Goal: Information Seeking & Learning: Learn about a topic

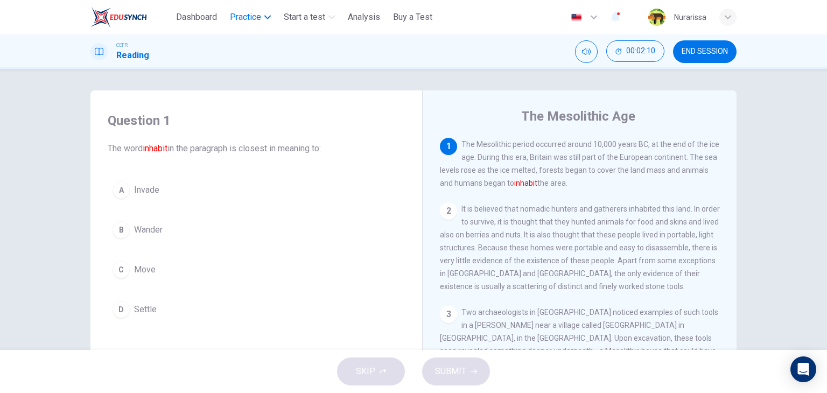
drag, startPoint x: 282, startPoint y: 30, endPoint x: 266, endPoint y: 24, distance: 17.2
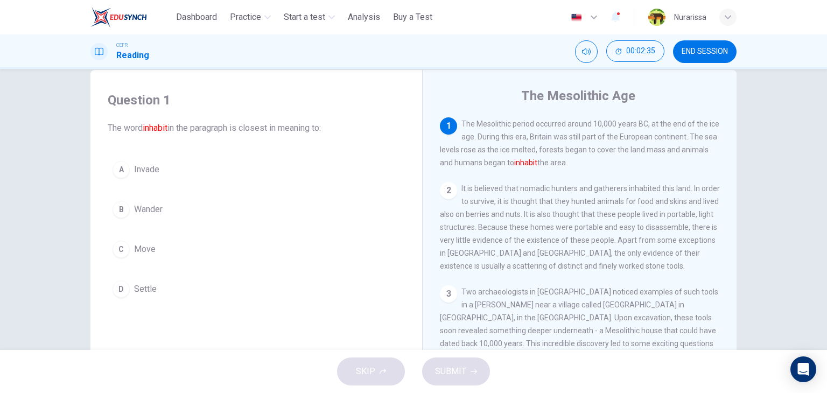
scroll to position [12, 0]
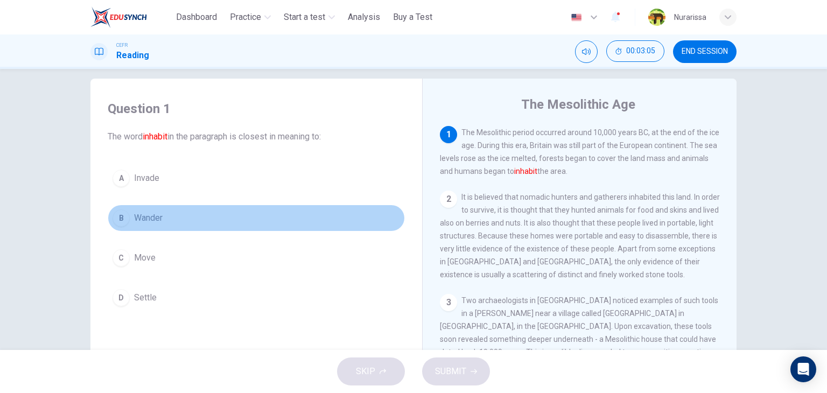
click at [381, 207] on button "B Wander" at bounding box center [256, 218] width 297 height 27
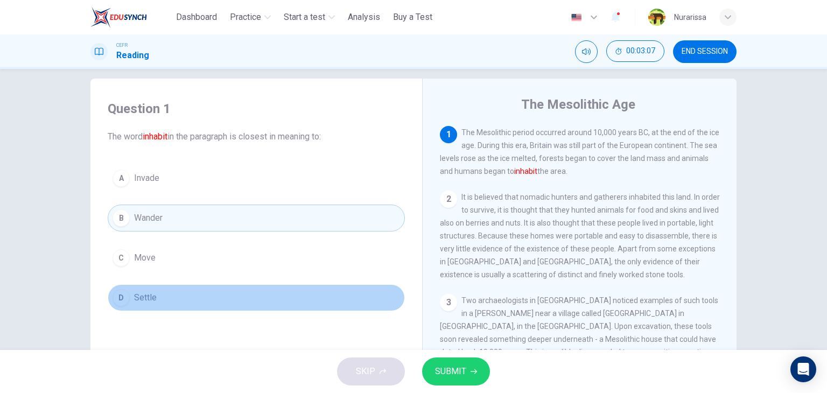
click at [302, 296] on button "D Settle" at bounding box center [256, 297] width 297 height 27
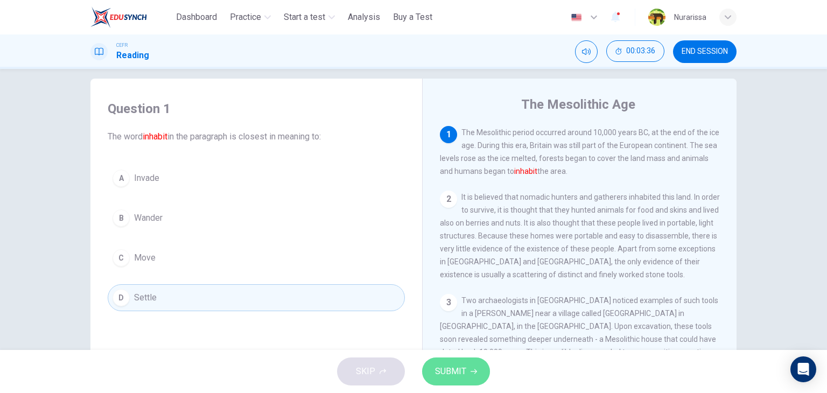
click at [465, 374] on span "SUBMIT" at bounding box center [450, 371] width 31 height 15
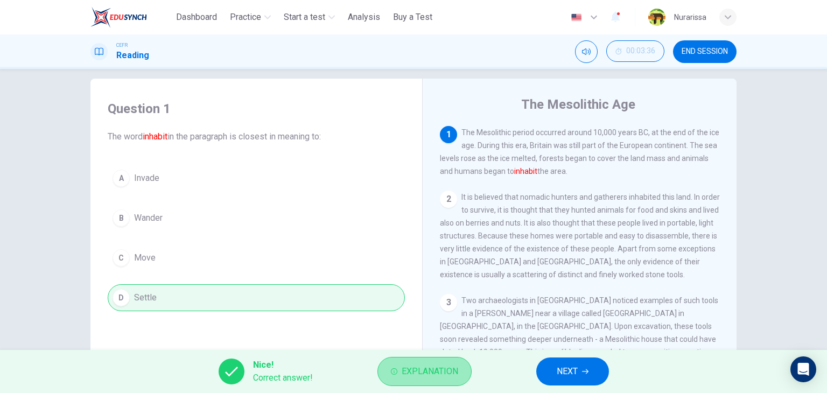
click at [383, 369] on button "Explanation" at bounding box center [425, 371] width 94 height 29
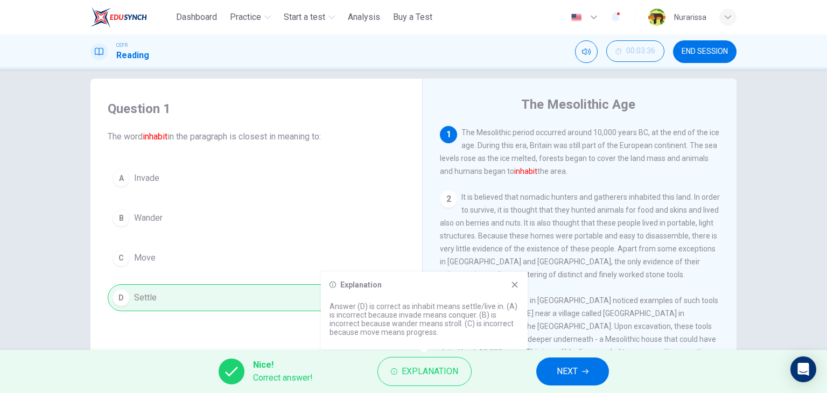
click at [519, 284] on icon at bounding box center [515, 285] width 9 height 9
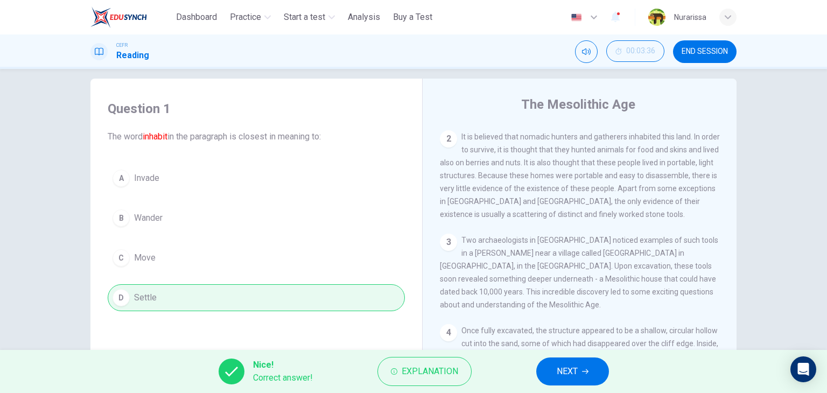
scroll to position [60, 0]
click at [548, 365] on button "NEXT" at bounding box center [572, 372] width 73 height 28
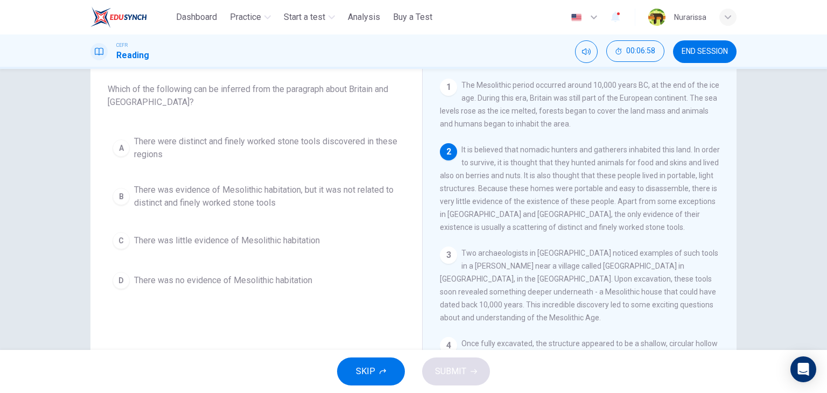
scroll to position [60, 0]
click at [279, 152] on span "There were distinct and finely worked stone tools discovered in these regions" at bounding box center [267, 148] width 266 height 26
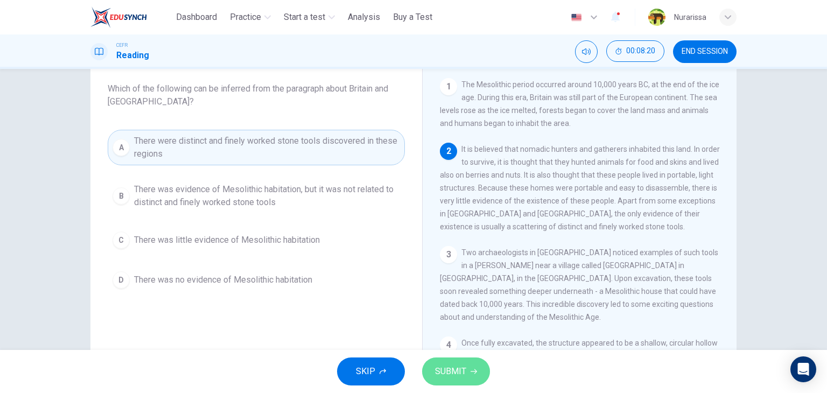
click at [472, 367] on button "SUBMIT" at bounding box center [456, 372] width 68 height 28
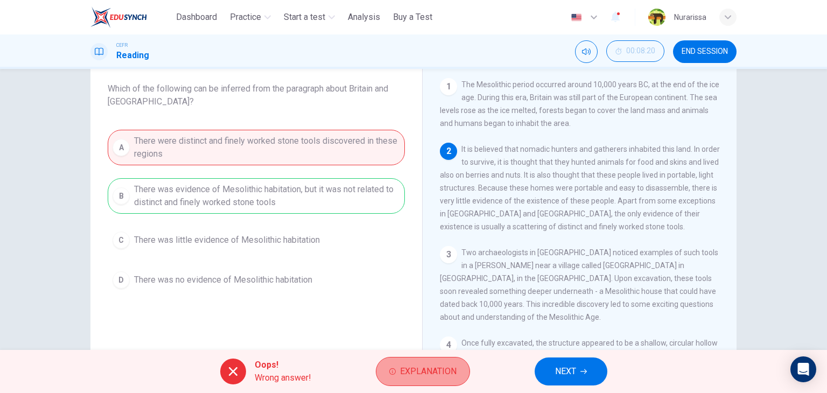
click at [437, 382] on button "Explanation" at bounding box center [423, 371] width 94 height 29
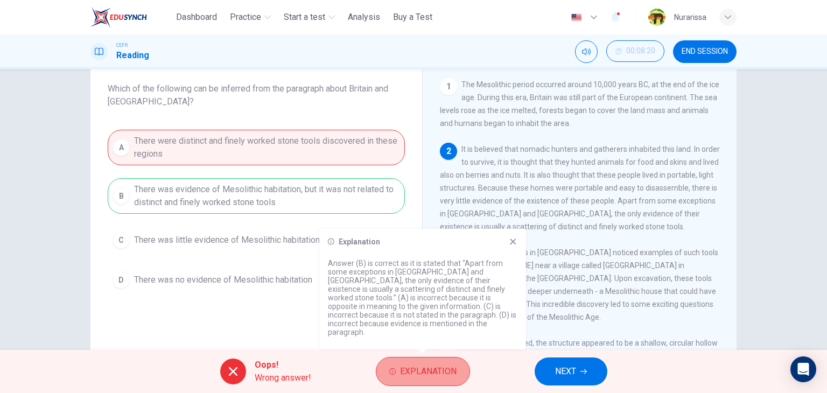
click at [440, 375] on span "Explanation" at bounding box center [428, 371] width 57 height 15
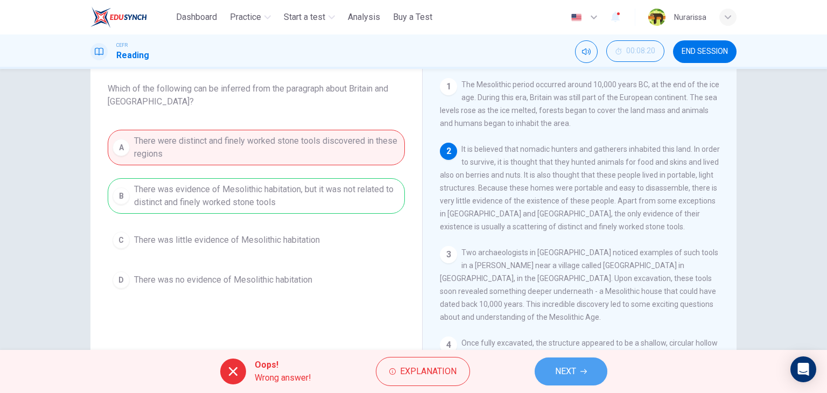
click at [575, 365] on span "NEXT" at bounding box center [565, 371] width 21 height 15
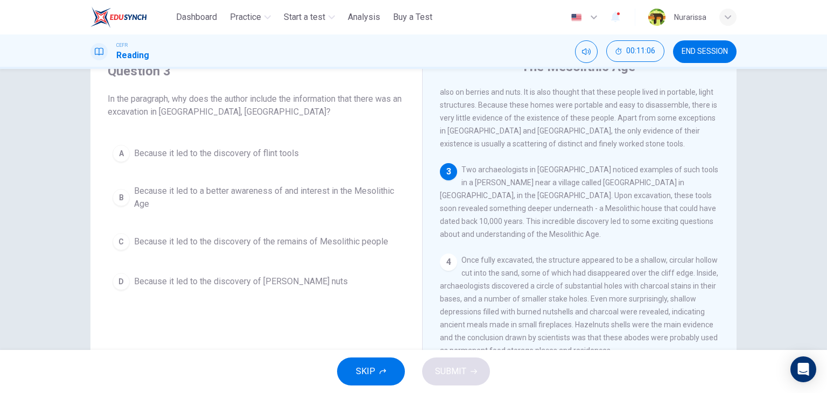
scroll to position [50, 0]
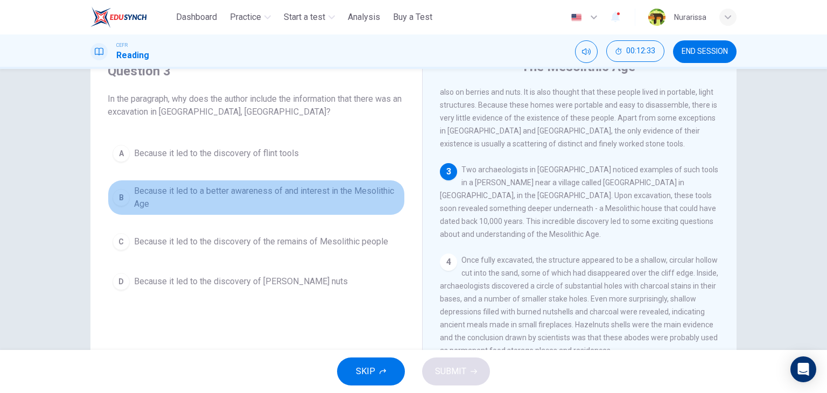
click at [256, 187] on span "Because it led to a better awareness of and interest in the Mesolithic Age" at bounding box center [267, 198] width 266 height 26
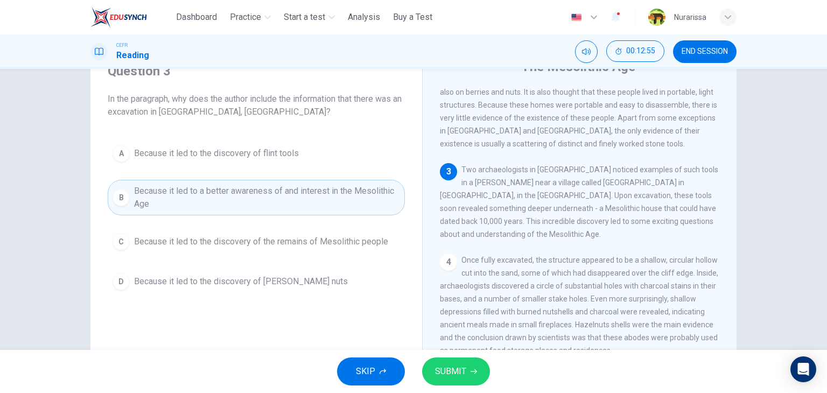
click at [792, 118] on div "Question 3 In the paragraph, why does the author include the information that t…" at bounding box center [413, 209] width 827 height 281
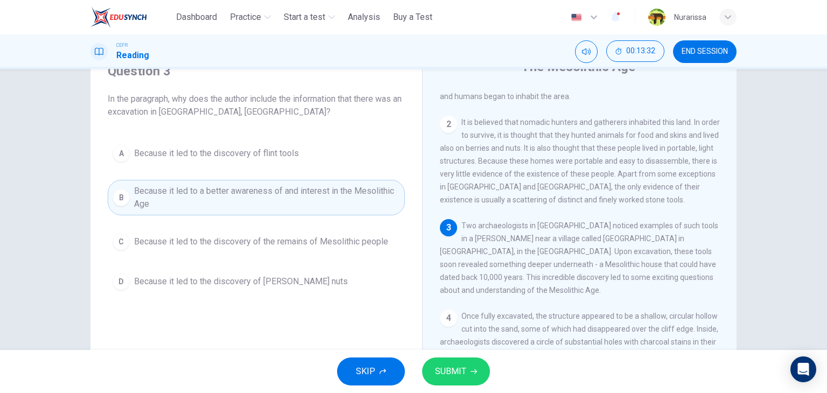
scroll to position [38, 0]
click at [450, 362] on button "SUBMIT" at bounding box center [456, 372] width 68 height 28
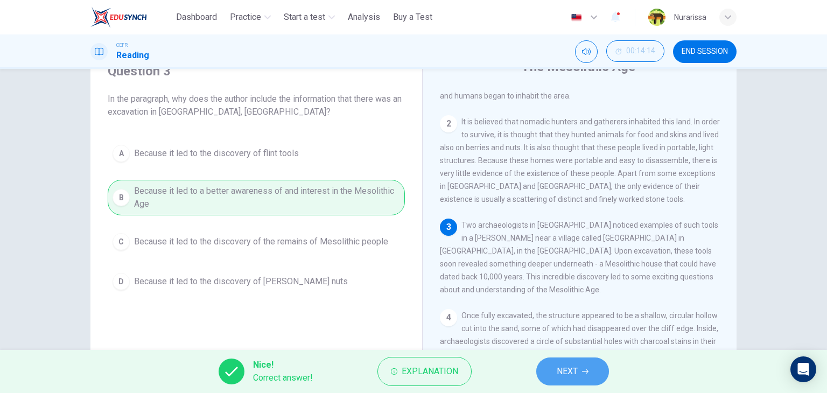
click at [552, 372] on button "NEXT" at bounding box center [572, 372] width 73 height 28
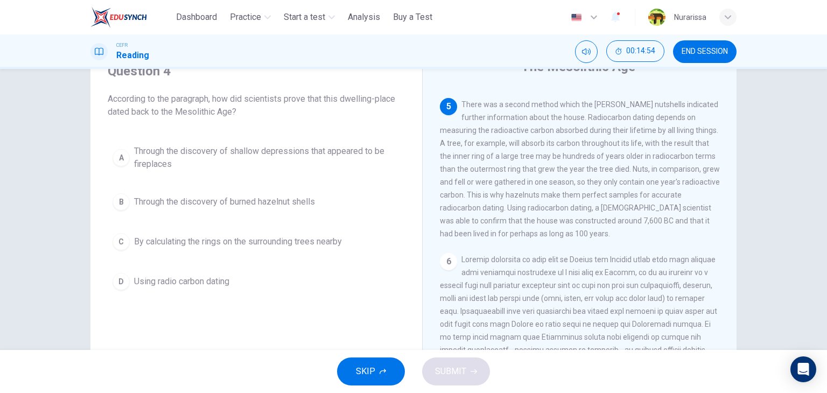
scroll to position [366, 0]
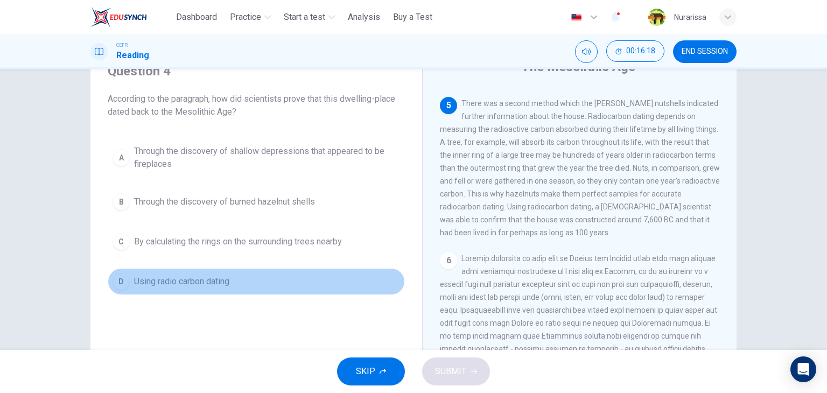
click at [211, 281] on span "Using radio carbon dating" at bounding box center [181, 281] width 95 height 13
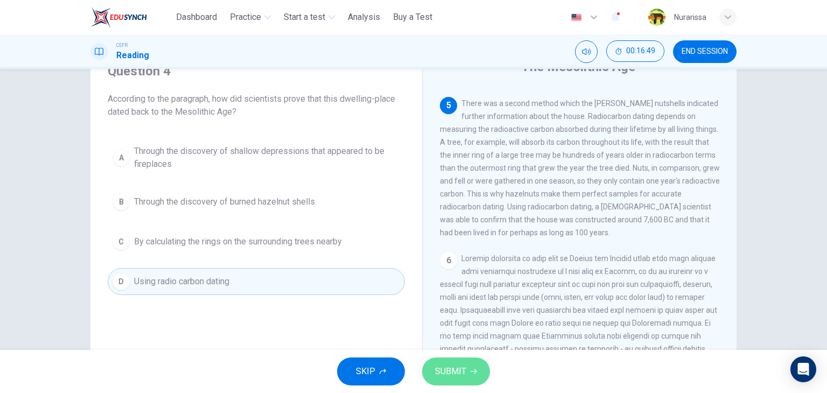
click at [457, 376] on span "SUBMIT" at bounding box center [450, 371] width 31 height 15
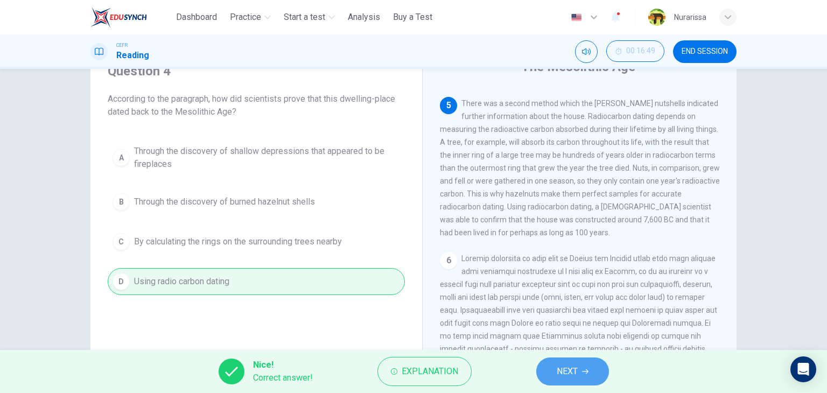
click at [549, 358] on button "NEXT" at bounding box center [572, 372] width 73 height 28
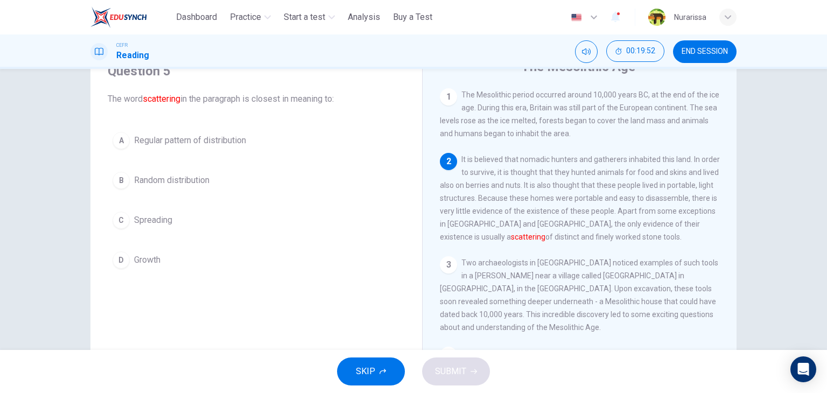
scroll to position [2, 0]
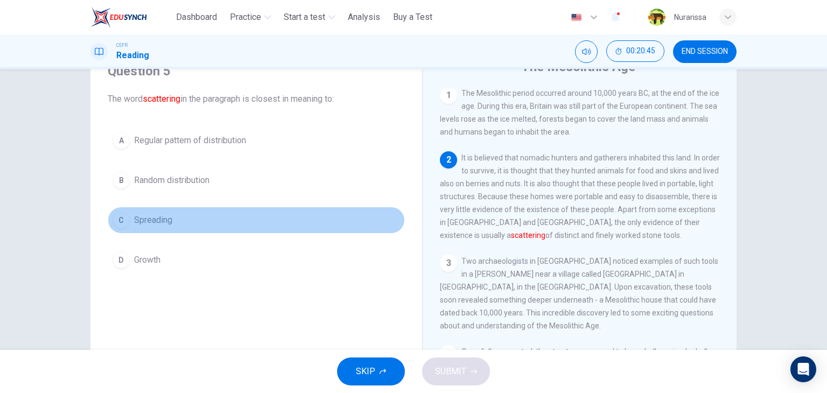
click at [147, 217] on span "Spreading" at bounding box center [153, 220] width 38 height 13
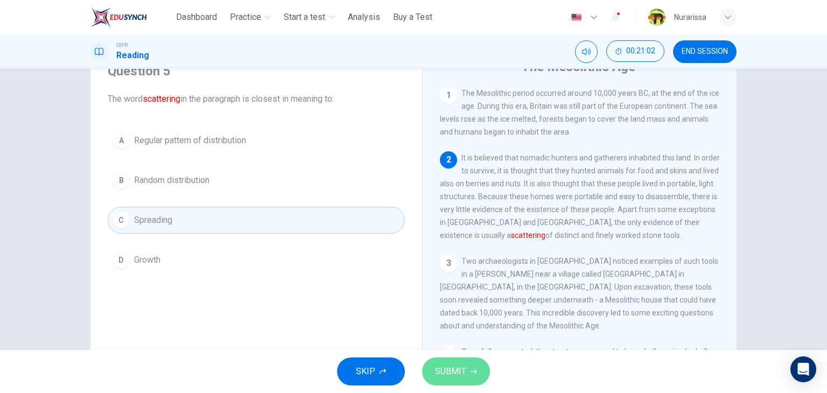
click at [438, 369] on span "SUBMIT" at bounding box center [450, 371] width 31 height 15
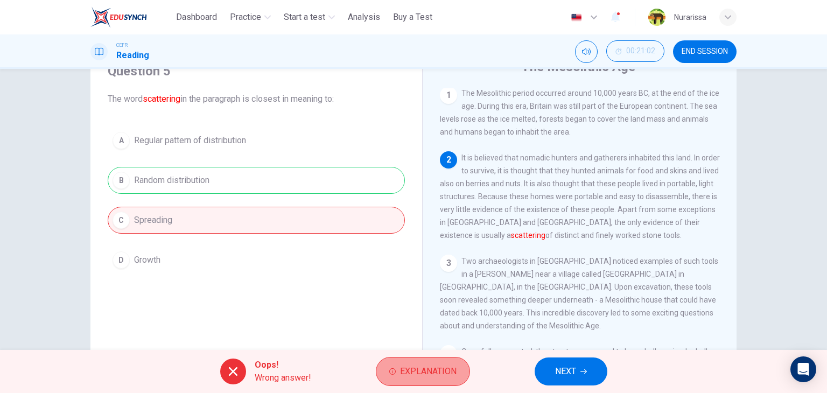
click at [423, 371] on span "Explanation" at bounding box center [428, 371] width 57 height 15
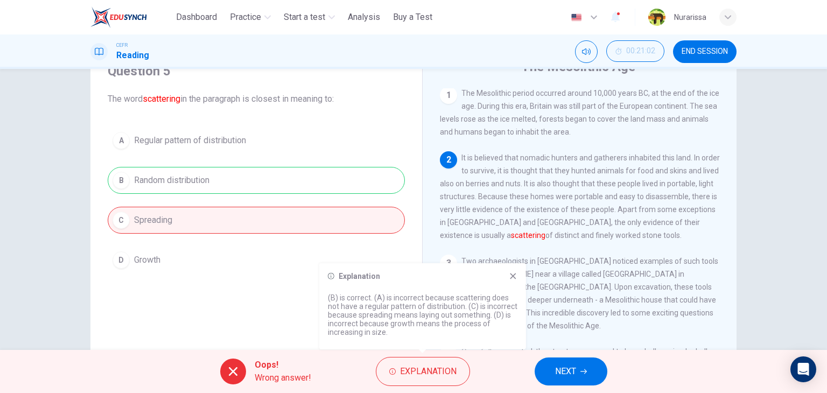
click at [510, 270] on div "Explanation (B) is correct. (A) is incorrect because scattering does not have a…" at bounding box center [422, 306] width 207 height 86
click at [514, 270] on div "Explanation (B) is correct. (A) is incorrect because scattering does not have a…" at bounding box center [422, 306] width 207 height 86
click at [514, 275] on icon at bounding box center [513, 276] width 6 height 6
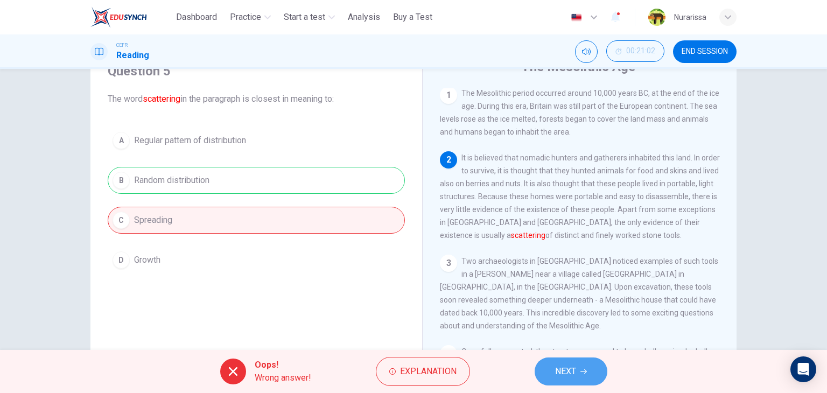
click at [563, 361] on button "NEXT" at bounding box center [571, 372] width 73 height 28
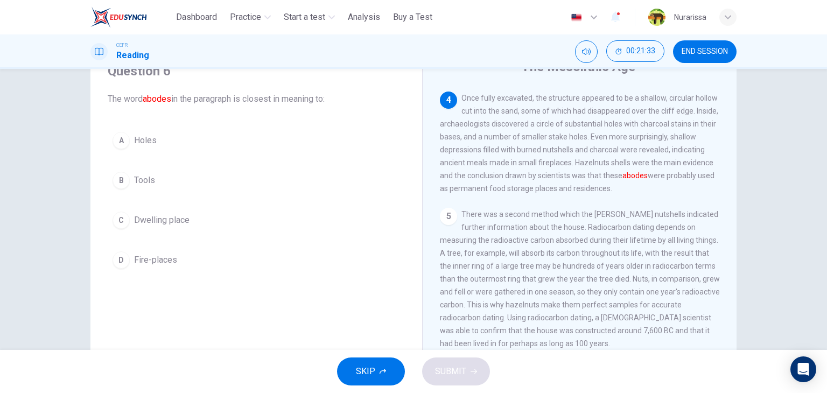
scroll to position [254, 0]
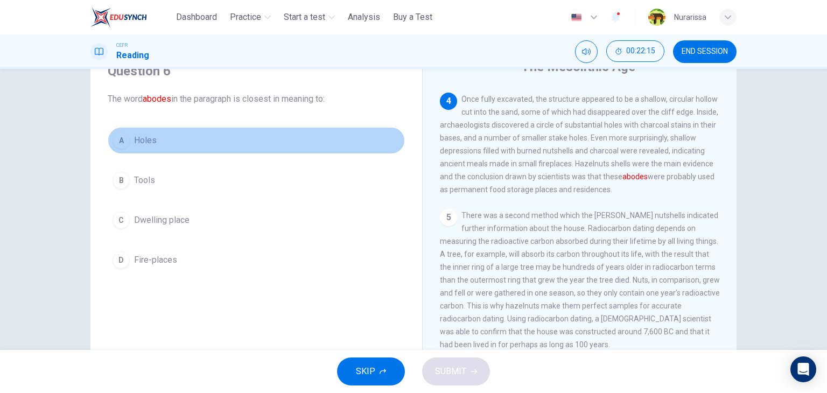
click at [167, 151] on button "A Holes" at bounding box center [256, 140] width 297 height 27
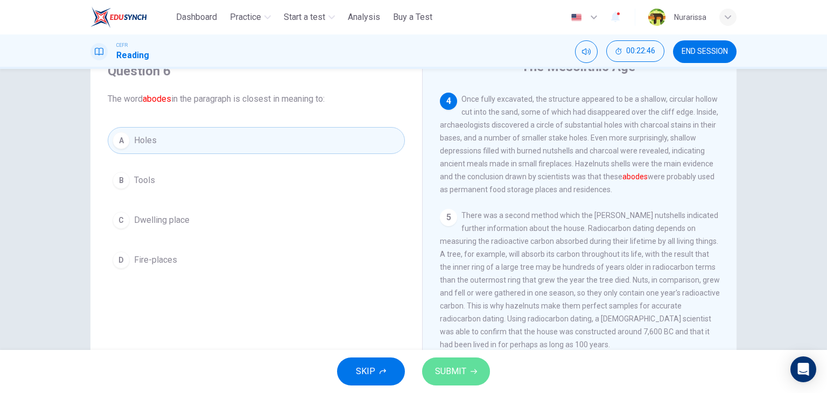
click at [458, 364] on span "SUBMIT" at bounding box center [450, 371] width 31 height 15
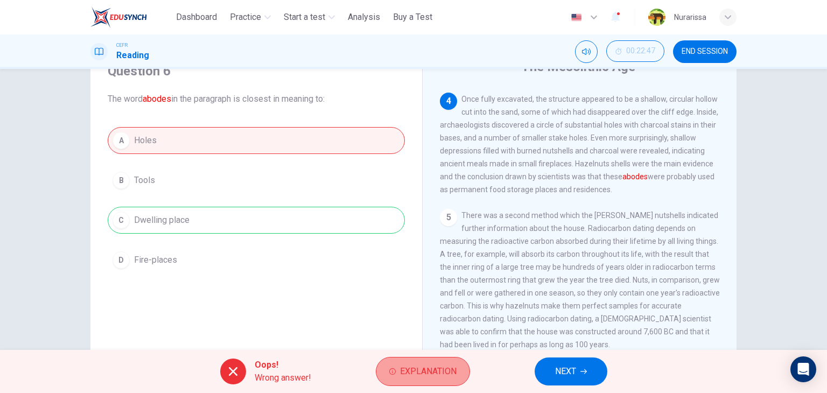
click at [381, 364] on button "Explanation" at bounding box center [423, 371] width 94 height 29
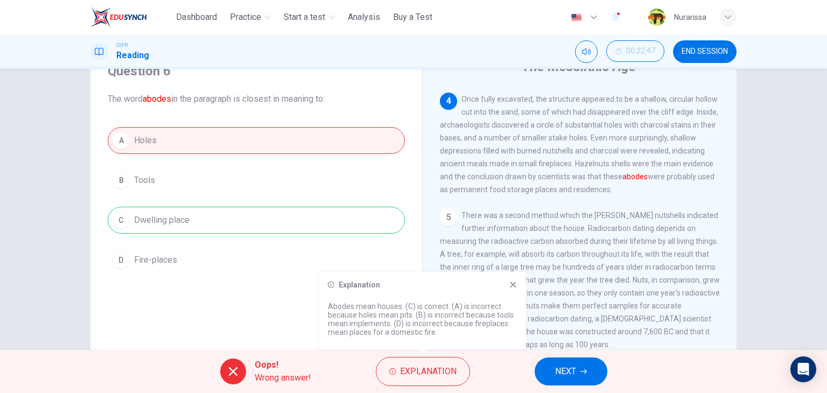
click at [515, 282] on icon at bounding box center [513, 285] width 6 height 6
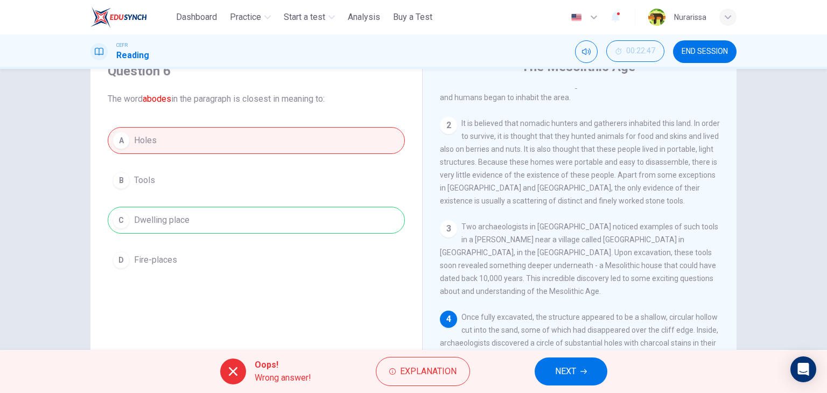
scroll to position [0, 0]
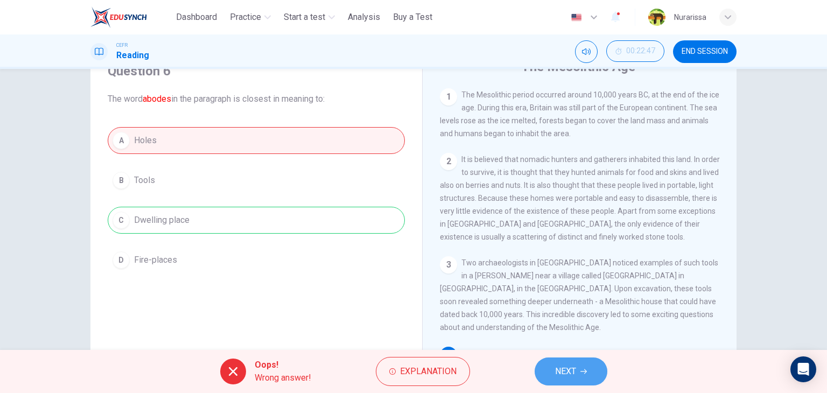
click at [554, 363] on button "NEXT" at bounding box center [571, 372] width 73 height 28
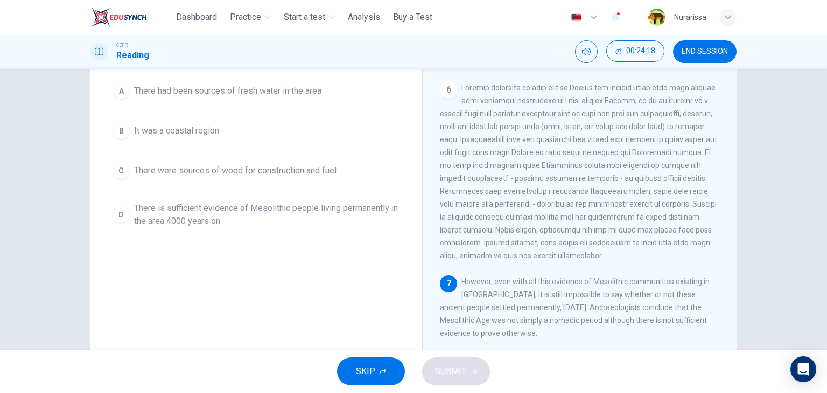
scroll to position [112, 0]
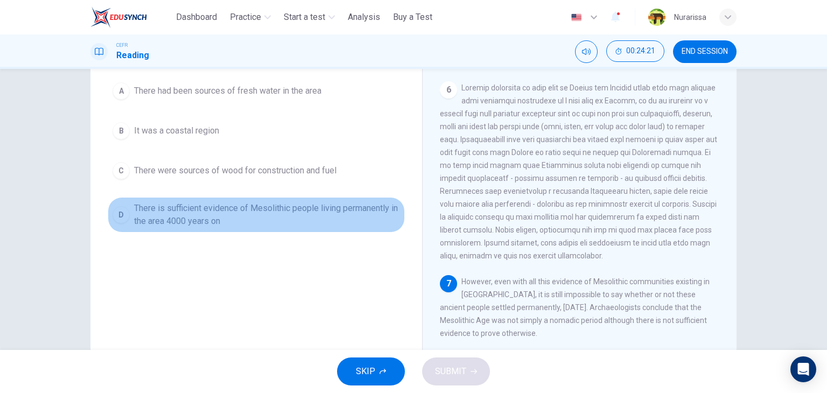
click at [320, 214] on span "There is sufficient evidence of Mesolithic people living permanently in the are…" at bounding box center [267, 215] width 266 height 26
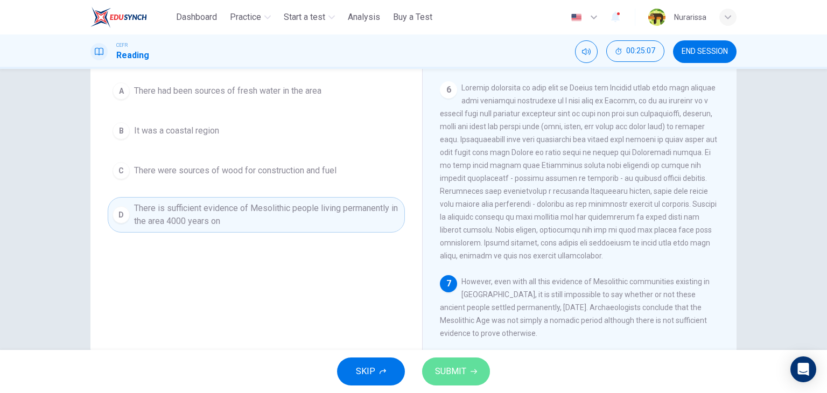
click at [448, 364] on span "SUBMIT" at bounding box center [450, 371] width 31 height 15
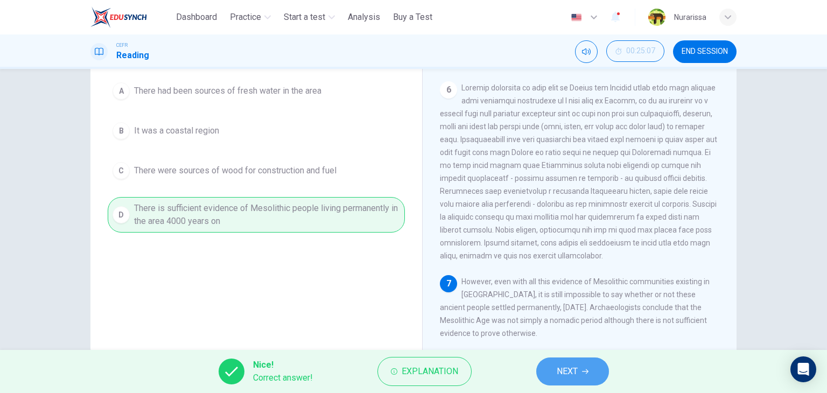
click at [590, 364] on button "NEXT" at bounding box center [572, 372] width 73 height 28
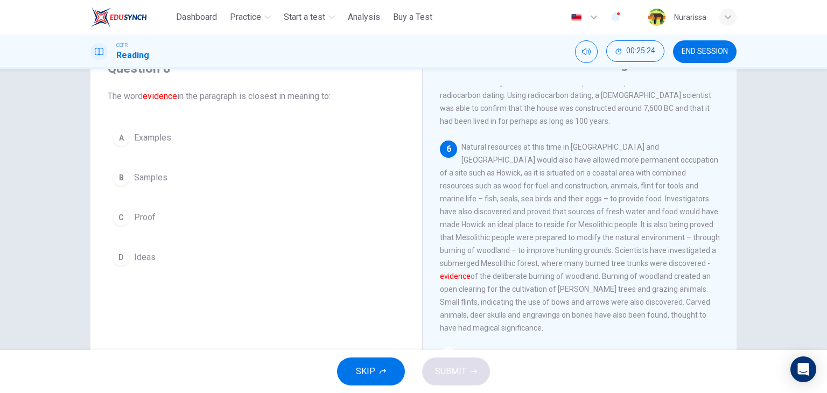
scroll to position [511, 0]
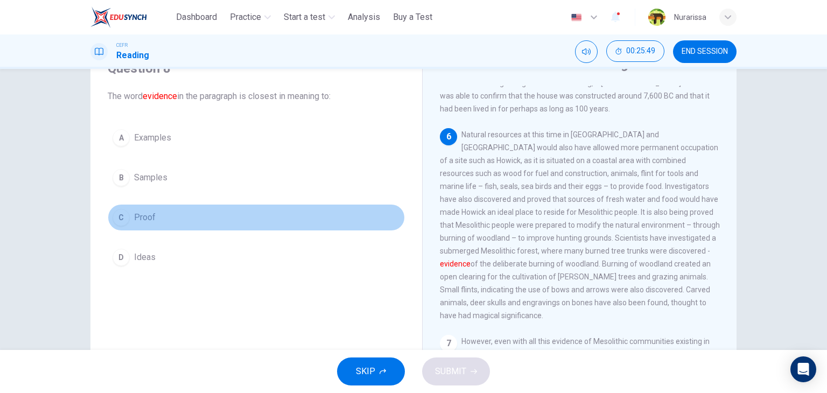
click at [180, 221] on button "C Proof" at bounding box center [256, 217] width 297 height 27
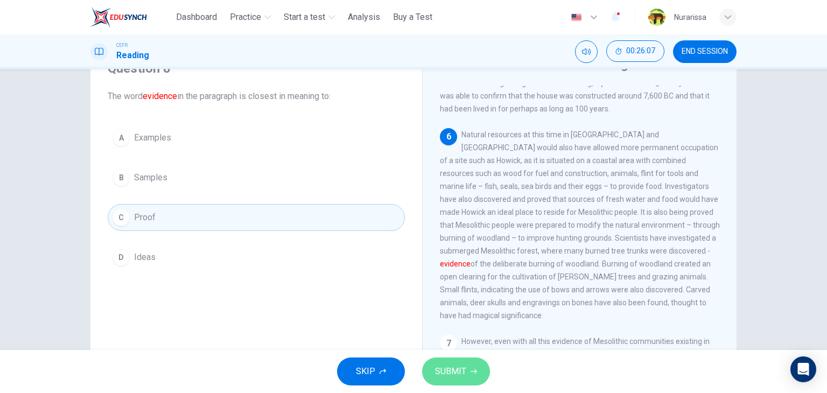
click at [464, 363] on button "SUBMIT" at bounding box center [456, 372] width 68 height 28
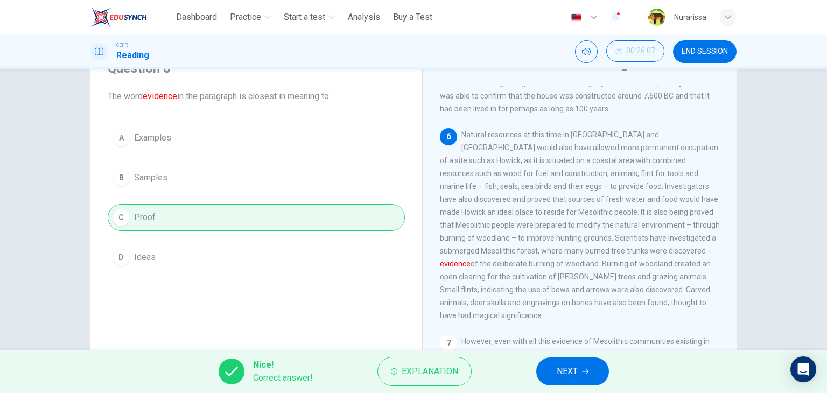
click at [589, 356] on div "Nice! Correct answer! Explanation NEXT" at bounding box center [413, 371] width 827 height 43
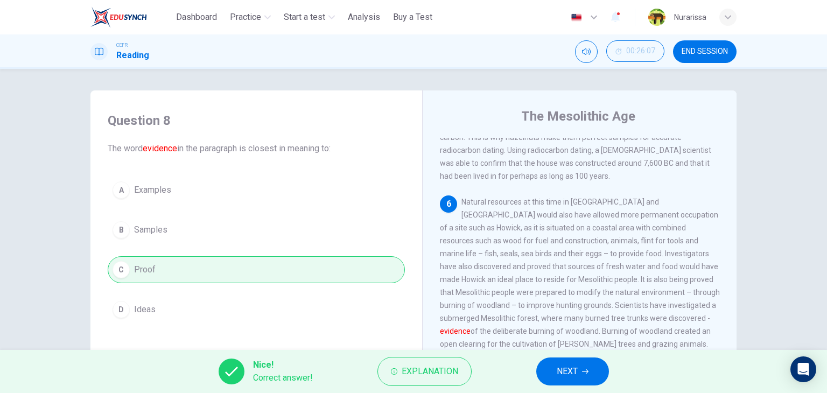
scroll to position [40, 0]
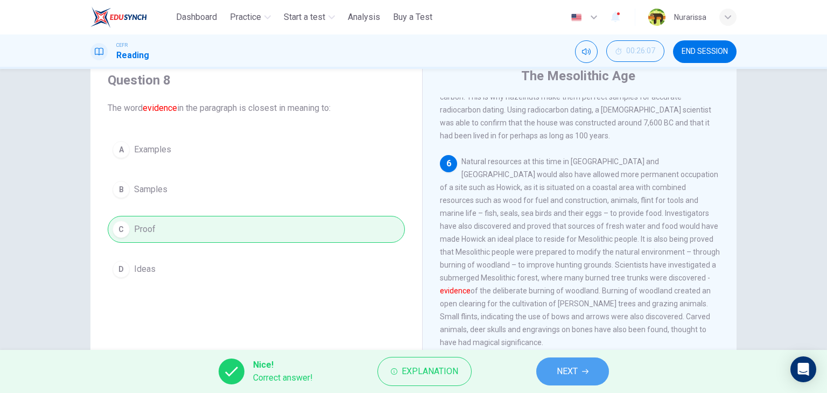
click at [560, 365] on span "NEXT" at bounding box center [567, 371] width 21 height 15
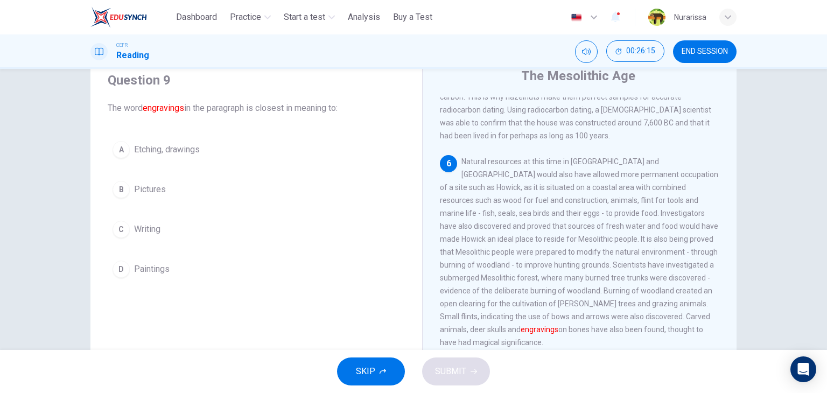
scroll to position [511, 0]
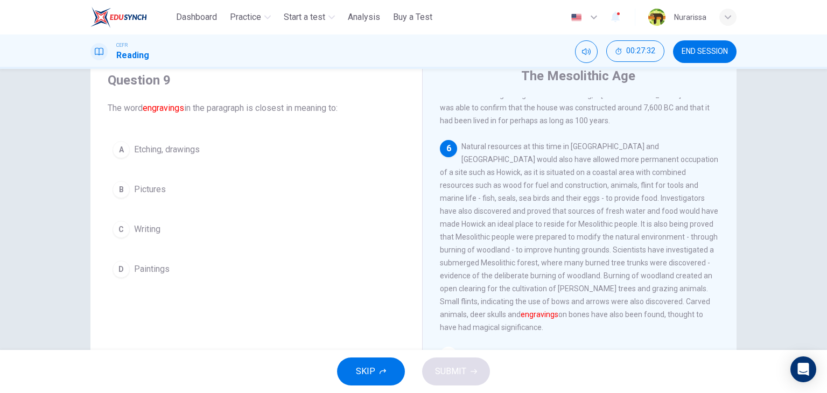
click at [163, 147] on span "Etching, drawings" at bounding box center [167, 149] width 66 height 13
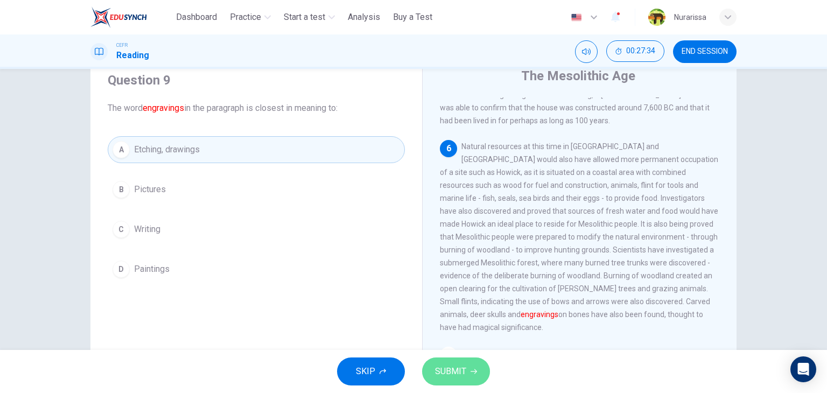
click at [471, 366] on button "SUBMIT" at bounding box center [456, 372] width 68 height 28
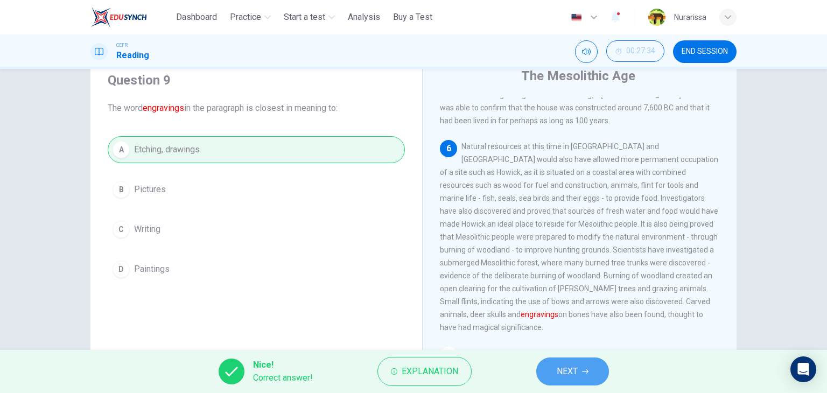
click at [575, 382] on button "NEXT" at bounding box center [572, 372] width 73 height 28
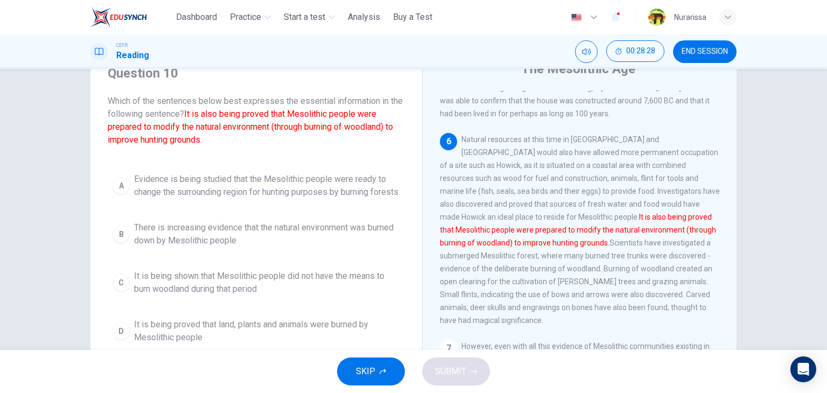
scroll to position [47, 0]
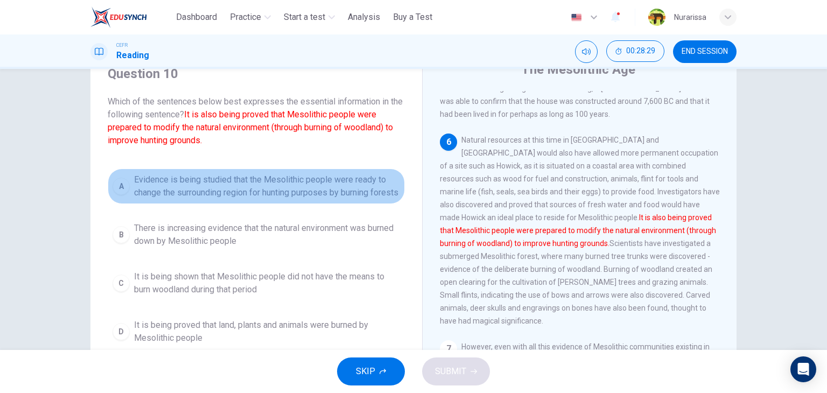
click at [291, 204] on button "A Evidence is being studied that the Mesolithic people were ready to change the…" at bounding box center [256, 187] width 297 height 36
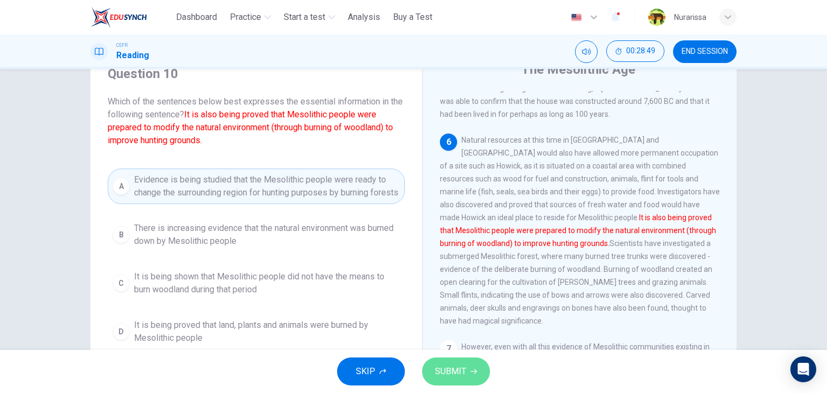
click at [441, 364] on span "SUBMIT" at bounding box center [450, 371] width 31 height 15
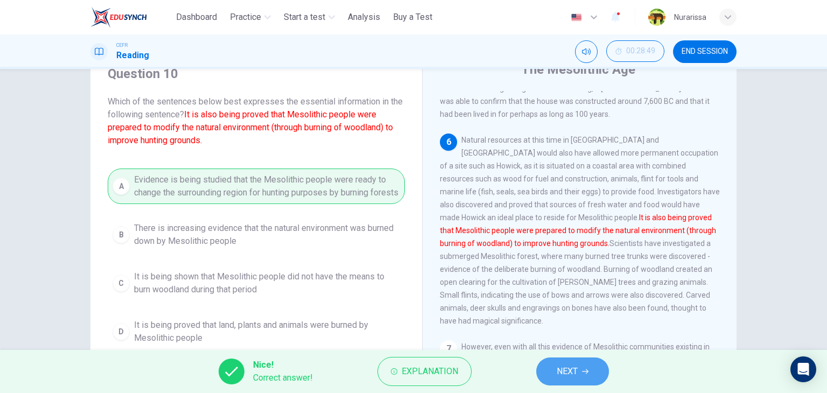
click at [553, 371] on button "NEXT" at bounding box center [572, 372] width 73 height 28
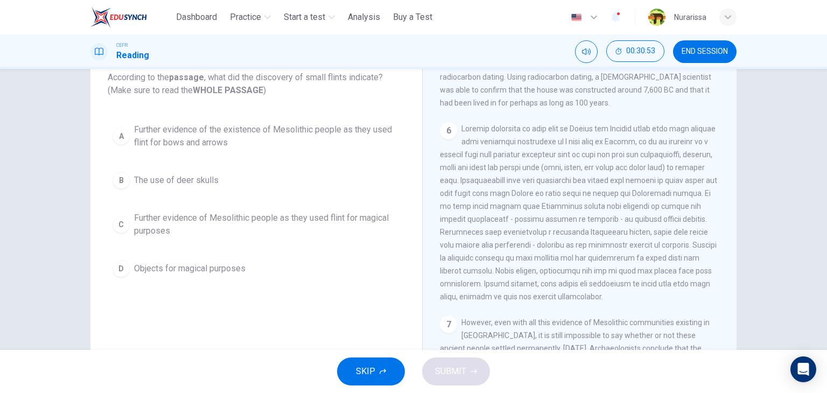
scroll to position [70, 0]
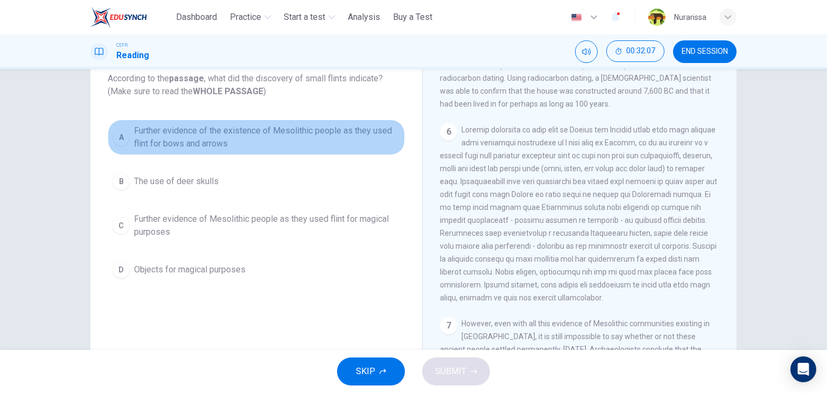
click at [355, 143] on span "Further evidence of the existence of Mesolithic people as they used flint for b…" at bounding box center [267, 137] width 266 height 26
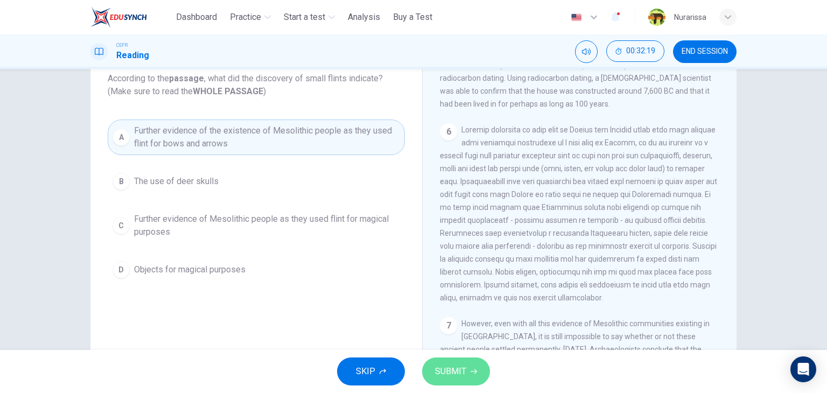
click at [472, 367] on button "SUBMIT" at bounding box center [456, 372] width 68 height 28
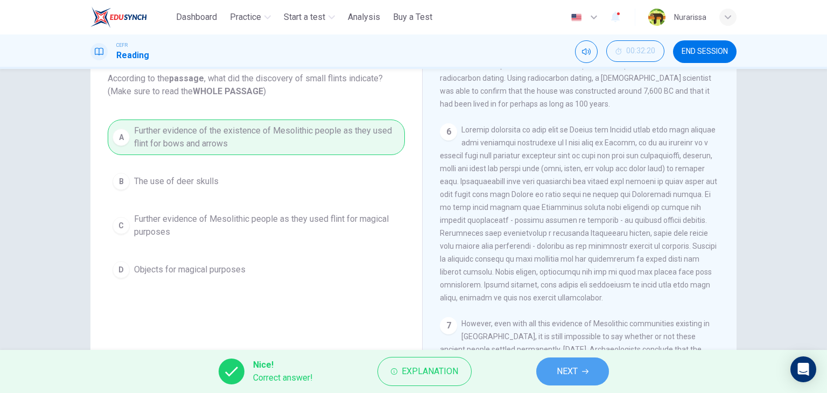
click at [558, 366] on span "NEXT" at bounding box center [567, 371] width 21 height 15
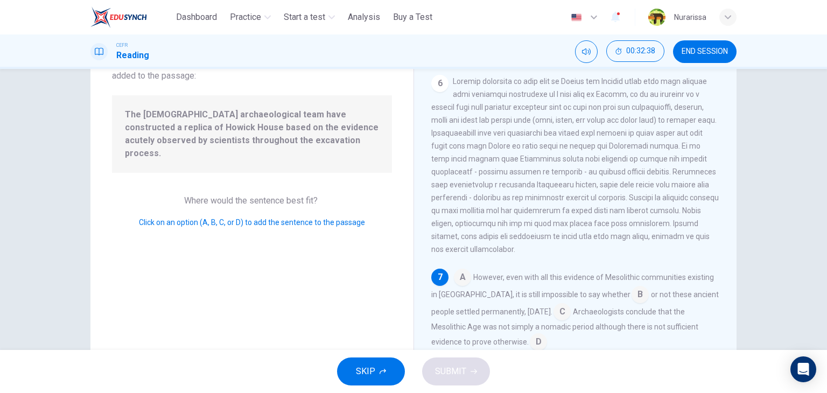
scroll to position [84, 0]
click at [522, 295] on span "However, even with all this evidence of Mesolithic communities existing in [GEO…" at bounding box center [572, 286] width 283 height 26
click at [458, 274] on input at bounding box center [462, 278] width 17 height 17
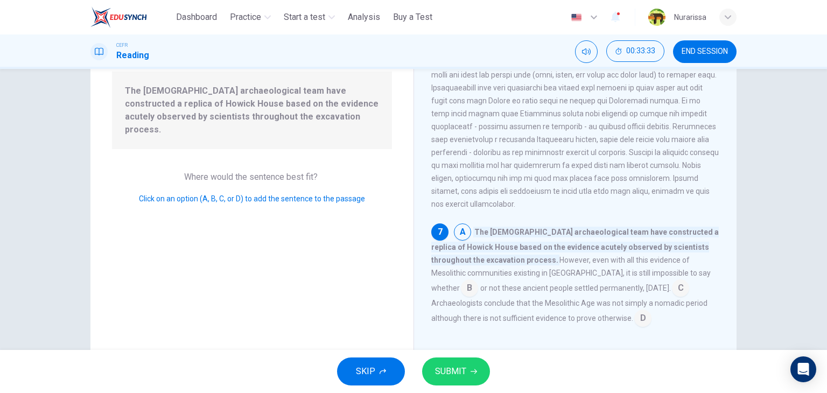
scroll to position [136, 0]
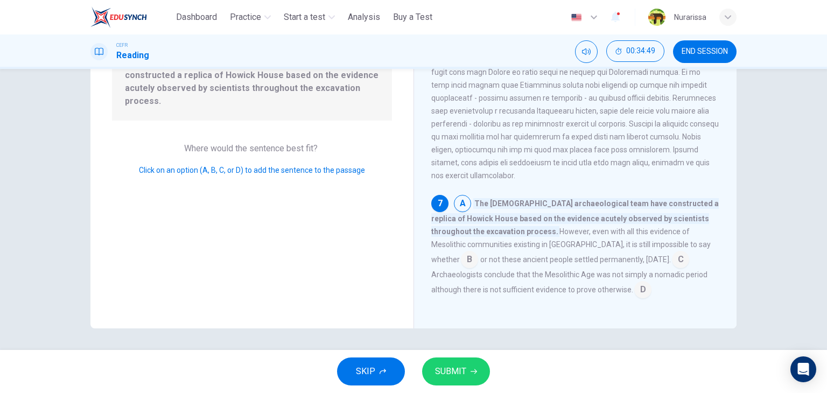
click at [672, 256] on input at bounding box center [680, 260] width 17 height 17
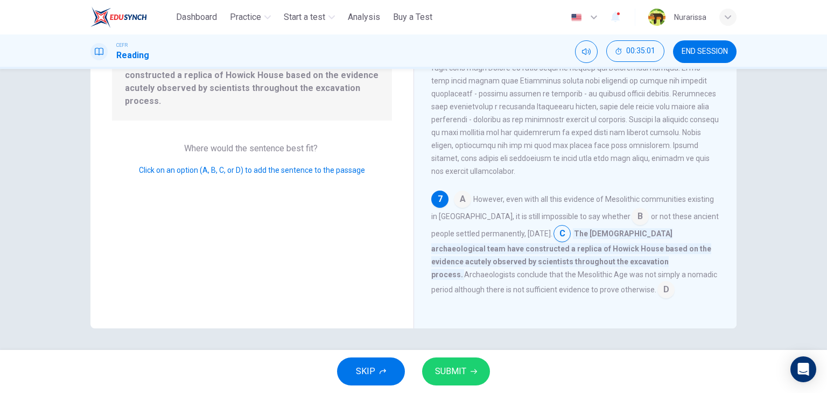
click at [459, 198] on input at bounding box center [462, 200] width 17 height 17
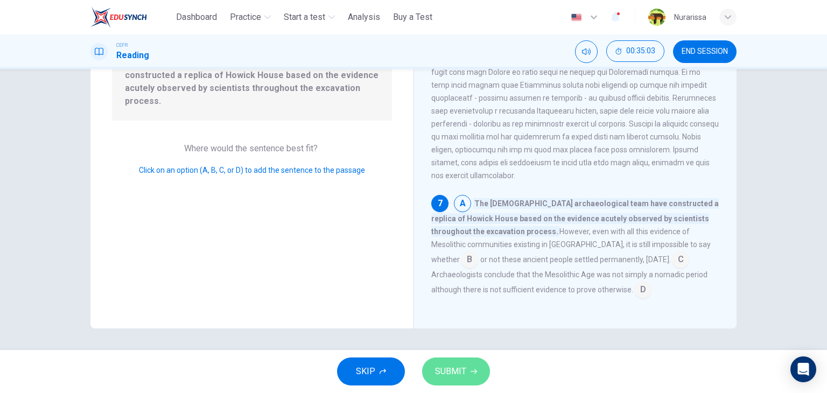
click at [462, 358] on button "SUBMIT" at bounding box center [456, 372] width 68 height 28
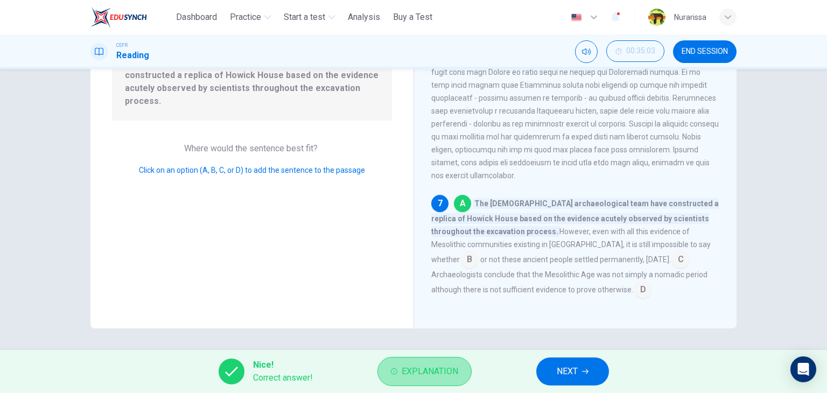
click at [444, 365] on span "Explanation" at bounding box center [430, 371] width 57 height 15
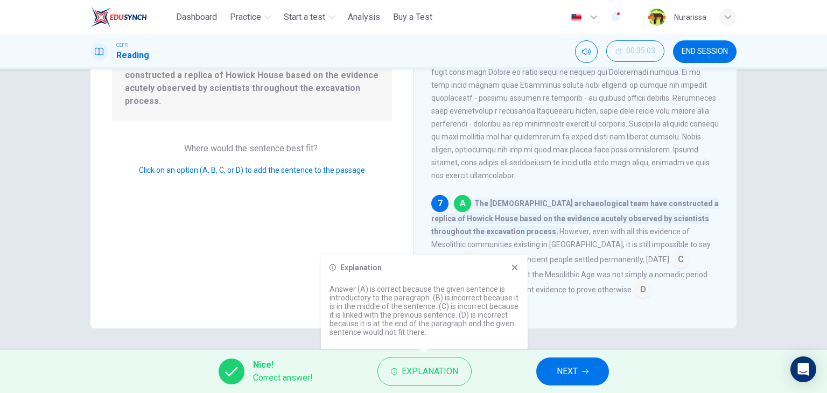
click at [515, 266] on icon at bounding box center [515, 267] width 6 height 6
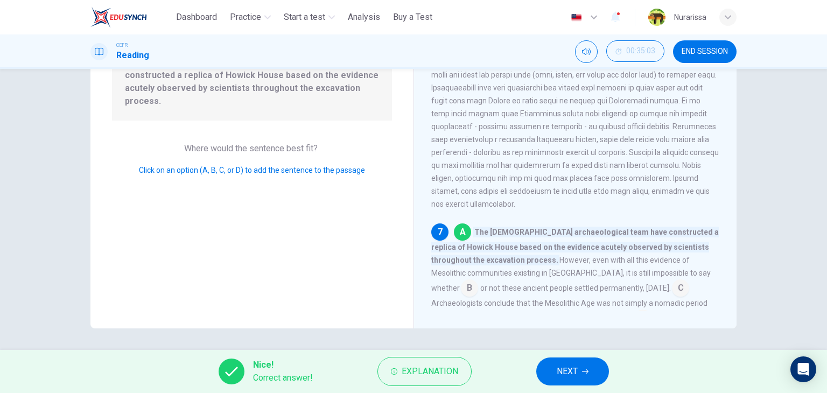
scroll to position [543, 0]
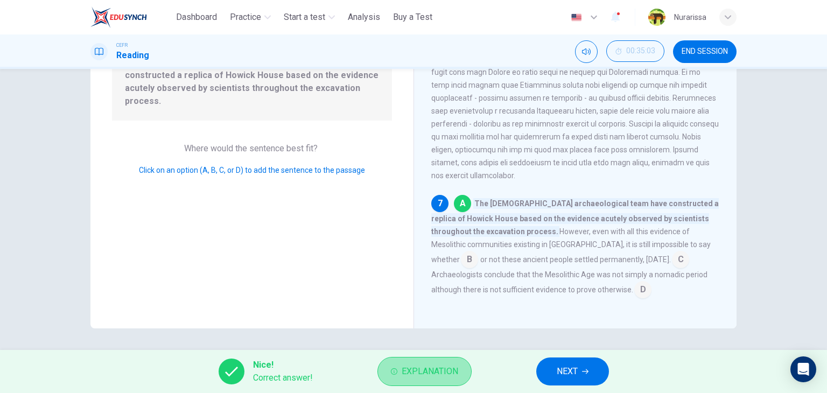
click at [442, 369] on span "Explanation" at bounding box center [430, 371] width 57 height 15
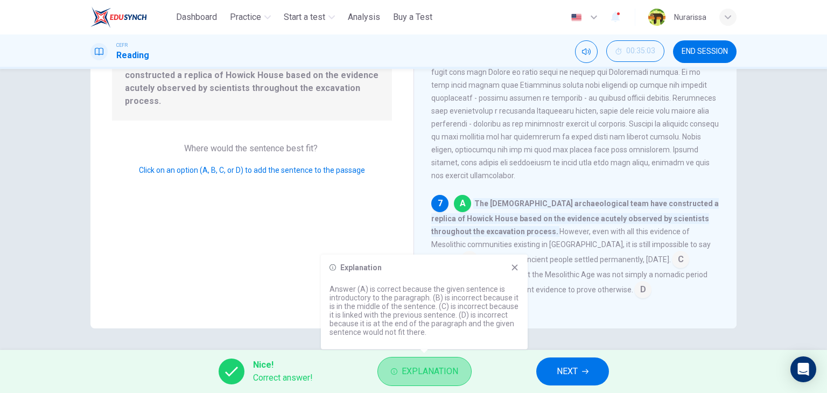
click at [442, 369] on span "Explanation" at bounding box center [430, 371] width 57 height 15
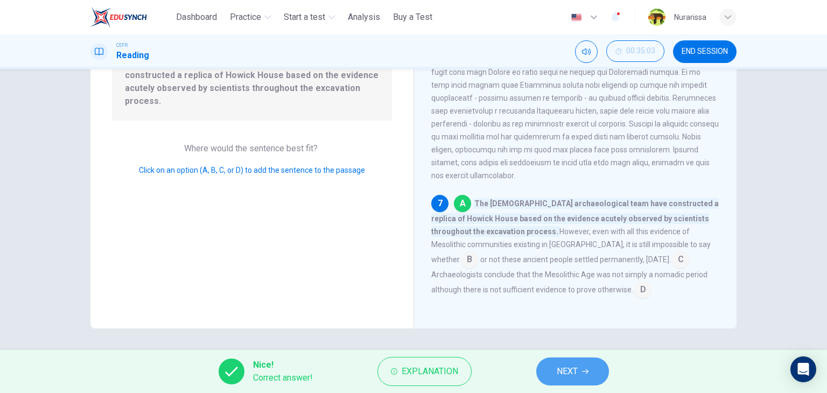
click at [590, 368] on button "NEXT" at bounding box center [572, 372] width 73 height 28
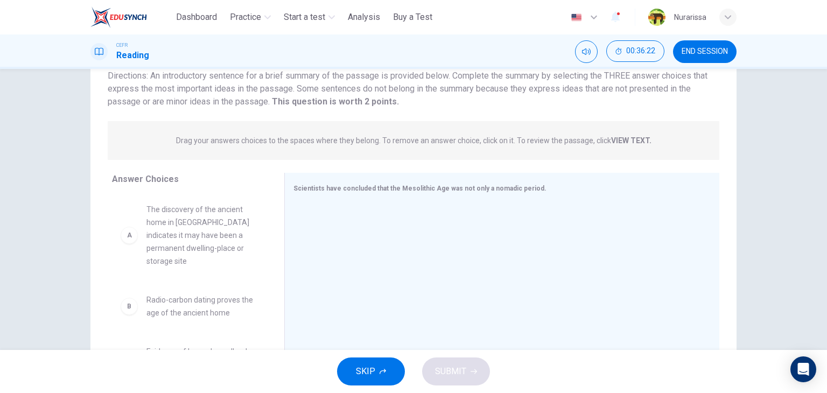
scroll to position [0, 0]
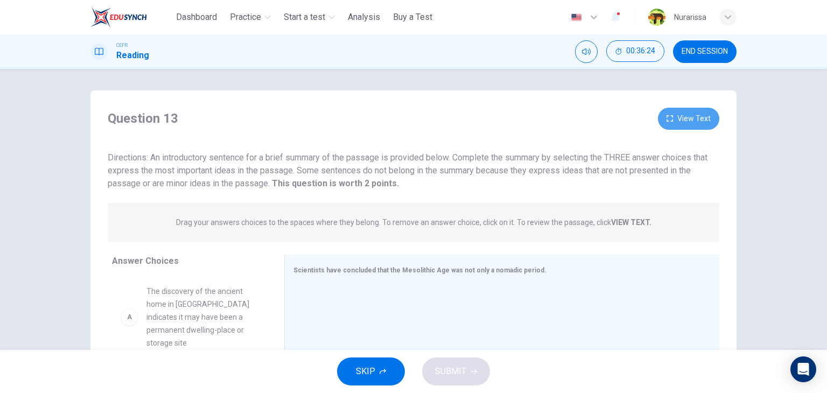
click at [693, 119] on button "View Text" at bounding box center [688, 119] width 61 height 22
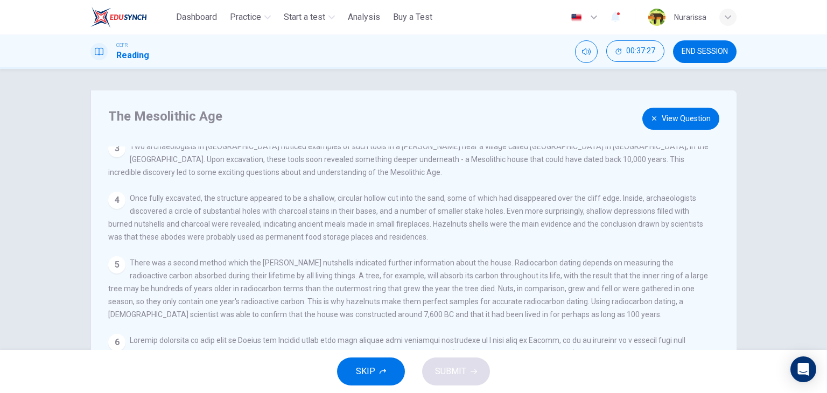
scroll to position [111, 0]
click at [670, 117] on button "View Question" at bounding box center [681, 119] width 77 height 22
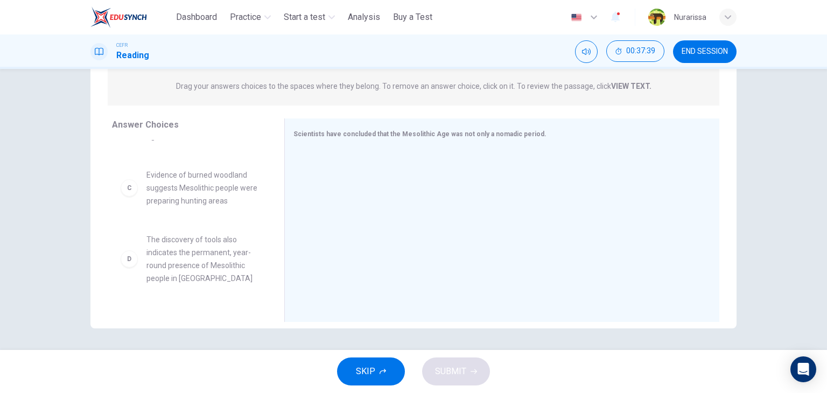
scroll to position [0, 0]
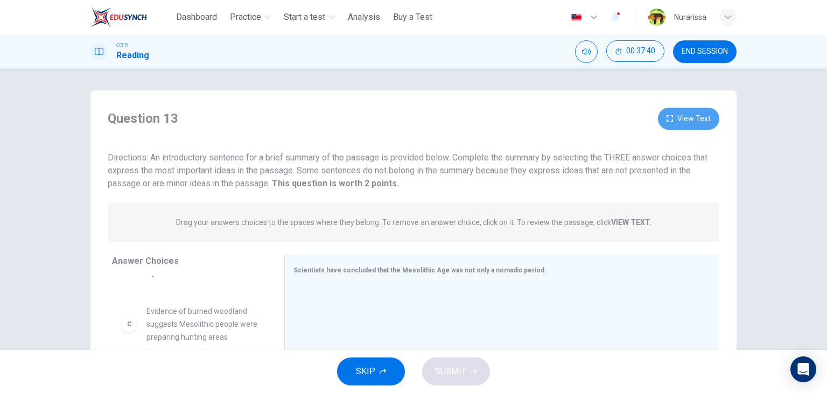
click at [692, 120] on button "View Text" at bounding box center [688, 119] width 61 height 22
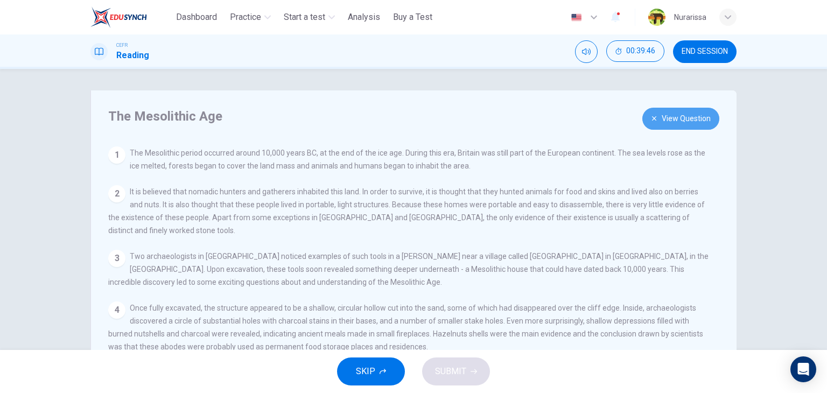
click at [660, 114] on button "View Question" at bounding box center [681, 119] width 77 height 22
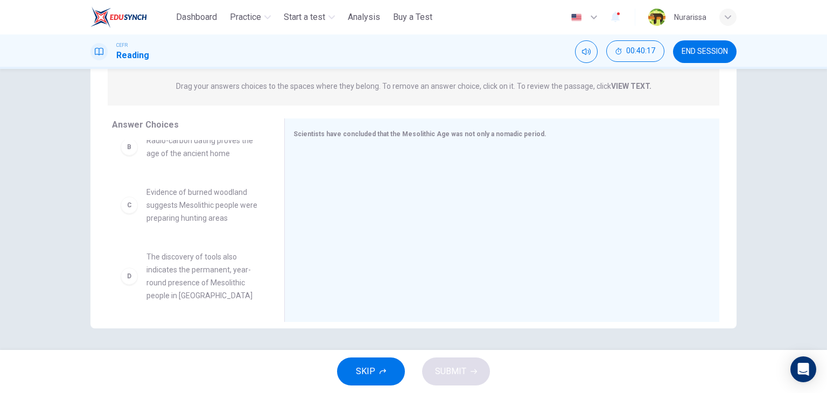
scroll to position [106, 0]
click at [194, 214] on div "C Evidence of burned woodland suggests Mesolithic people were preparing hunting…" at bounding box center [189, 205] width 155 height 56
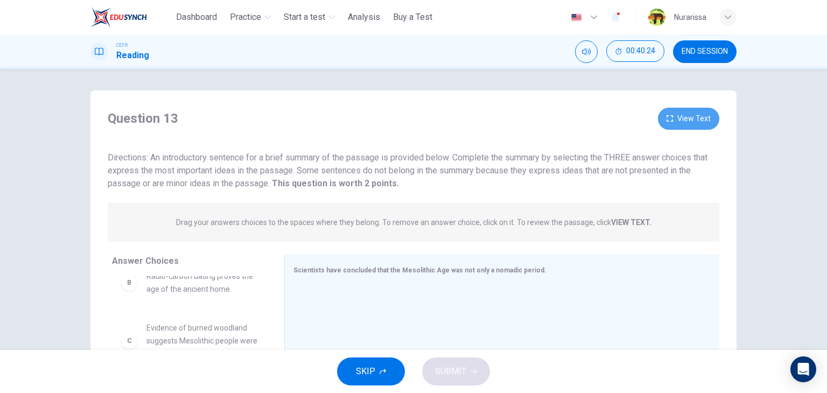
click at [677, 121] on button "View Text" at bounding box center [688, 119] width 61 height 22
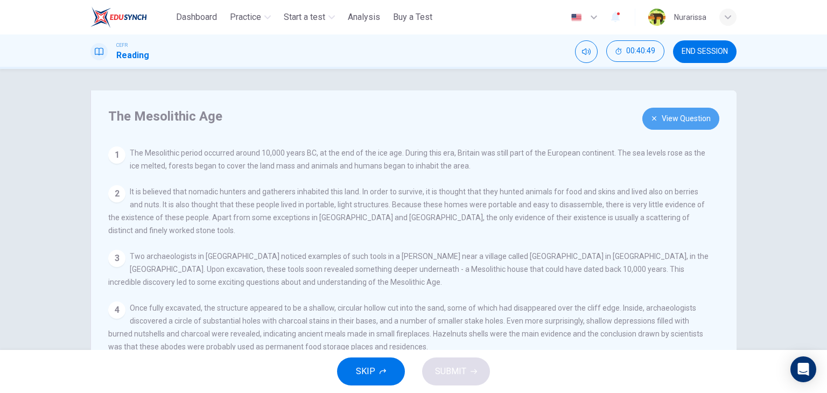
click at [673, 108] on button "View Question" at bounding box center [681, 119] width 77 height 22
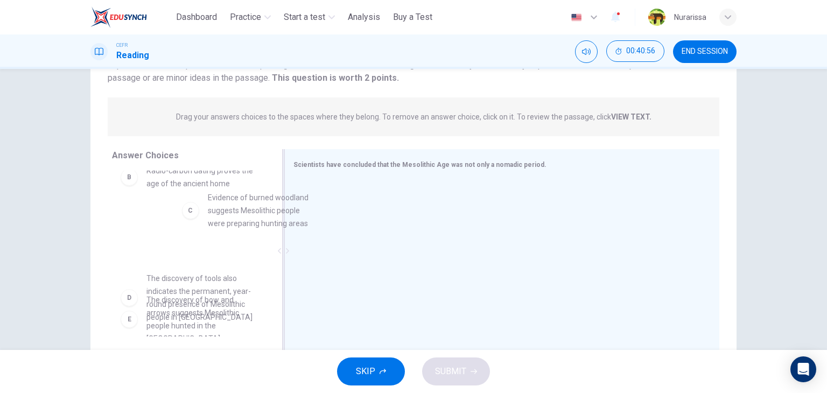
scroll to position [105, 0]
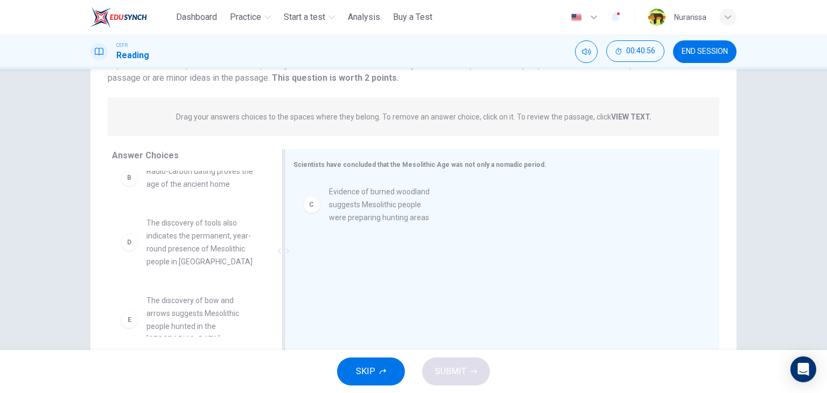
drag, startPoint x: 204, startPoint y: 233, endPoint x: 403, endPoint y: 227, distance: 198.8
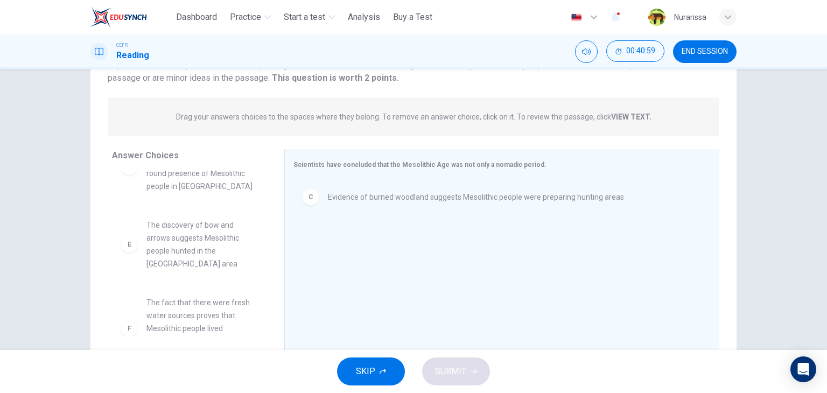
scroll to position [187, 0]
click at [169, 243] on span "The discovery of bow and arrows suggests Mesolithic people hunted in the [GEOGR…" at bounding box center [203, 238] width 112 height 52
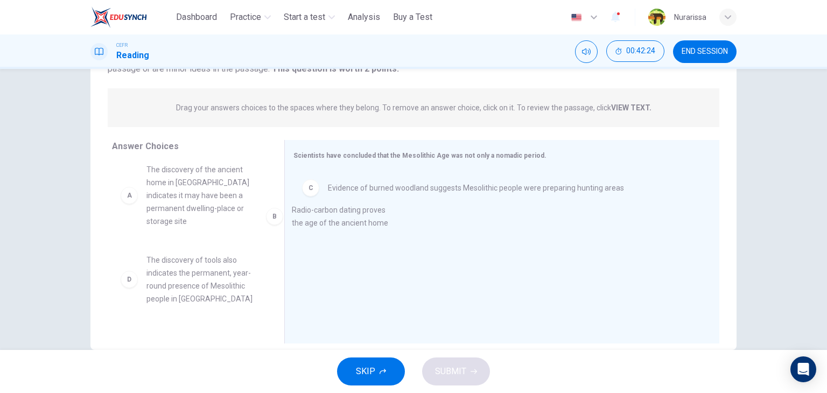
scroll to position [0, 0]
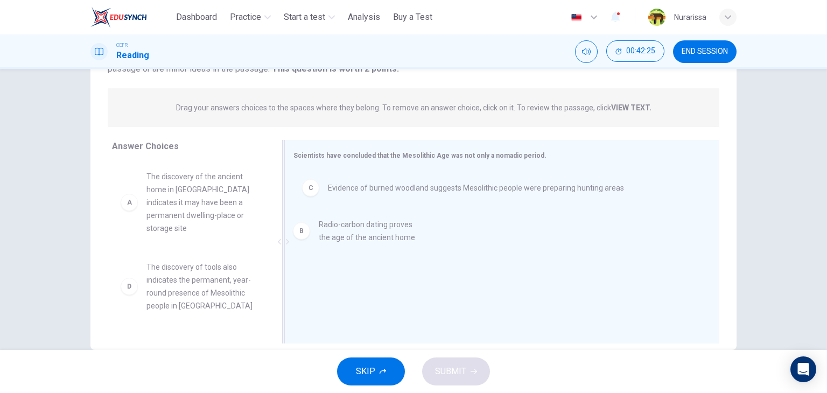
drag, startPoint x: 196, startPoint y: 271, endPoint x: 412, endPoint y: 256, distance: 215.9
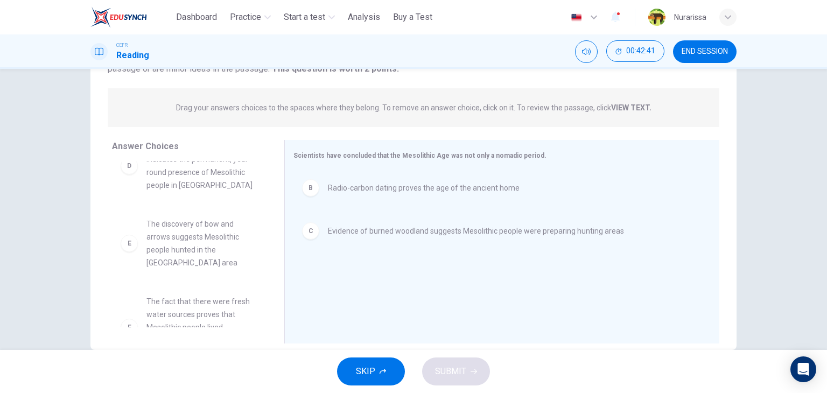
scroll to position [136, 0]
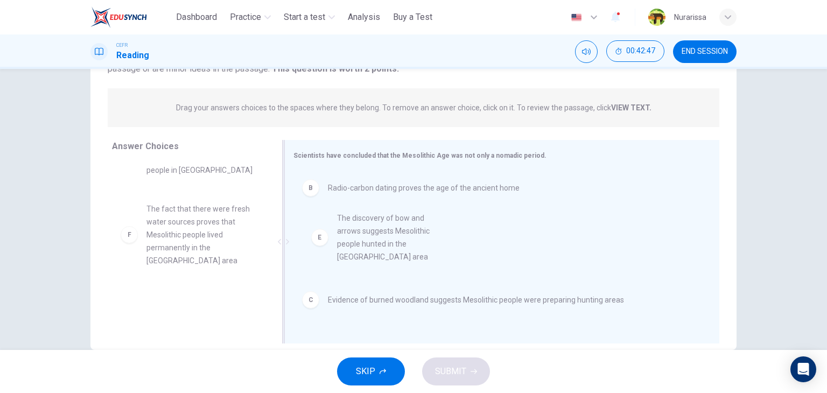
drag, startPoint x: 187, startPoint y: 214, endPoint x: 386, endPoint y: 237, distance: 200.0
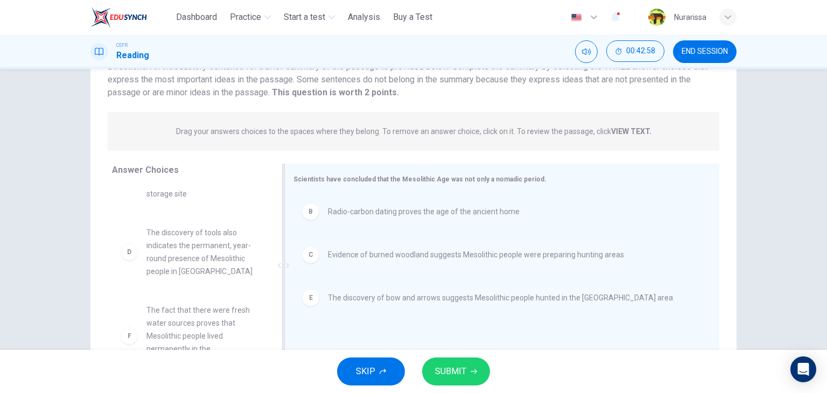
scroll to position [0, 0]
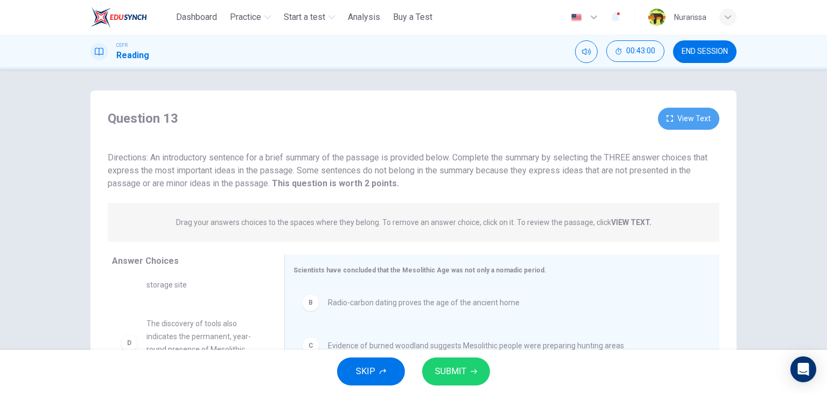
click at [686, 124] on button "View Text" at bounding box center [688, 119] width 61 height 22
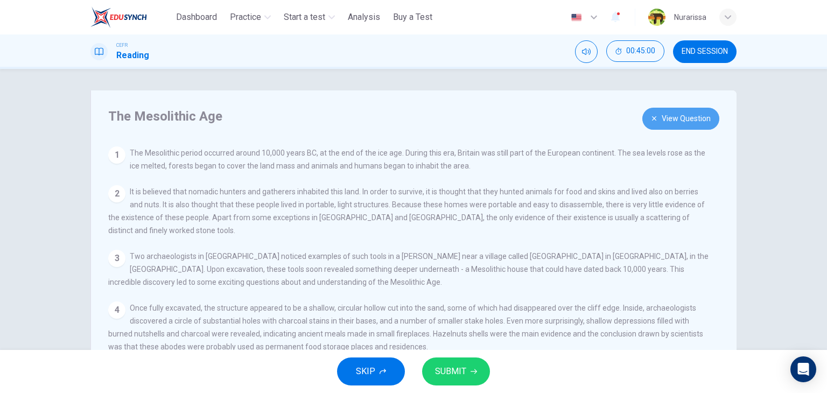
click at [681, 116] on button "View Question" at bounding box center [681, 119] width 77 height 22
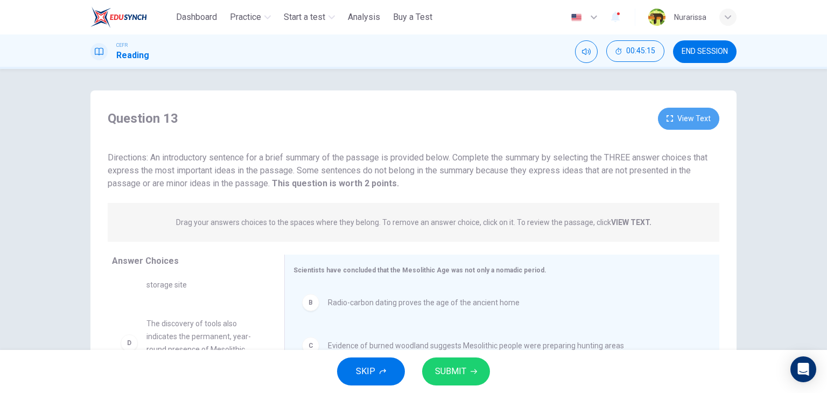
click at [694, 118] on button "View Text" at bounding box center [688, 119] width 61 height 22
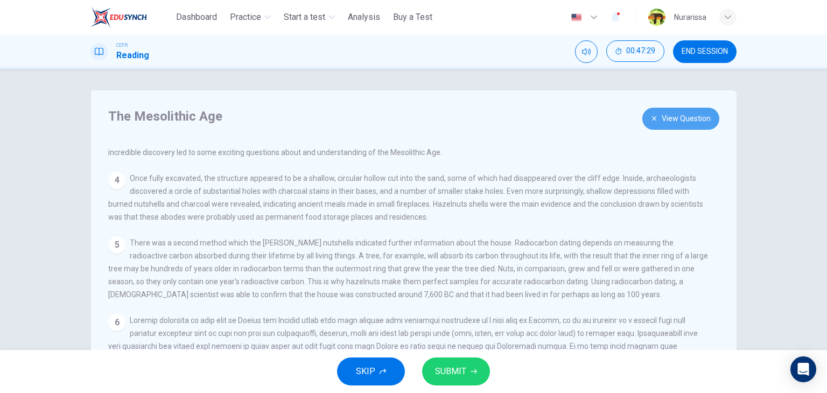
click at [674, 123] on button "View Question" at bounding box center [681, 119] width 77 height 22
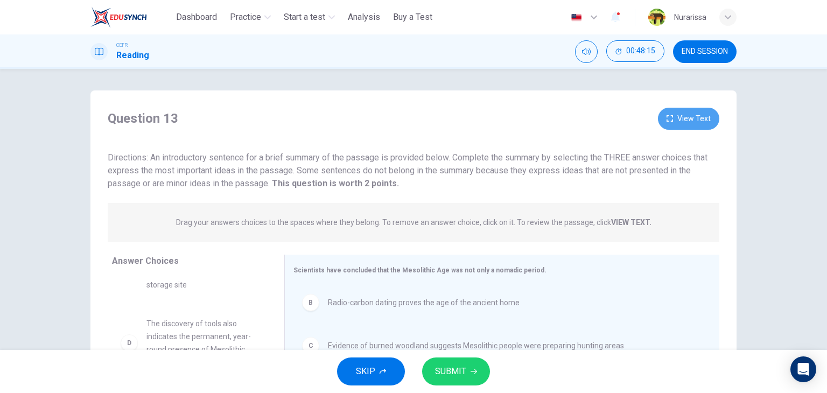
click at [695, 116] on button "View Text" at bounding box center [688, 119] width 61 height 22
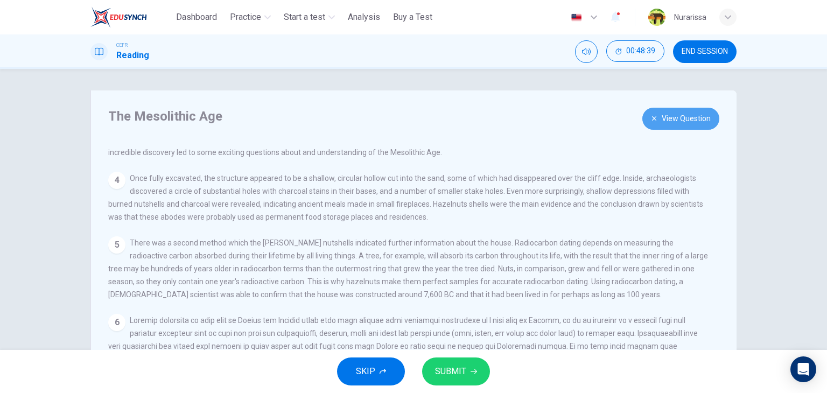
click at [694, 119] on button "View Question" at bounding box center [681, 119] width 77 height 22
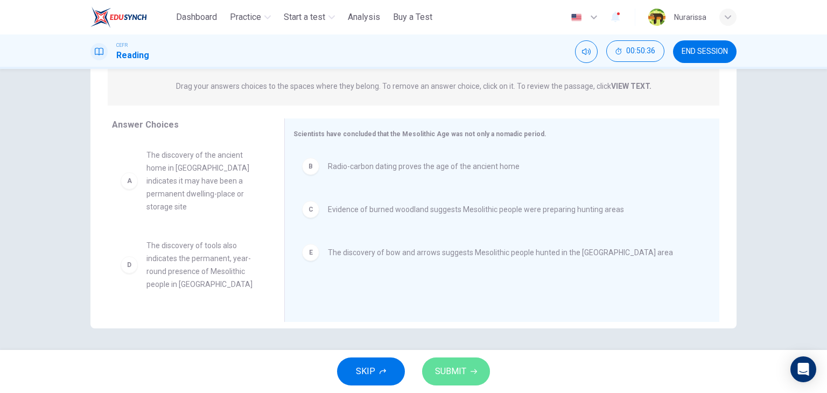
click at [457, 370] on span "SUBMIT" at bounding box center [450, 371] width 31 height 15
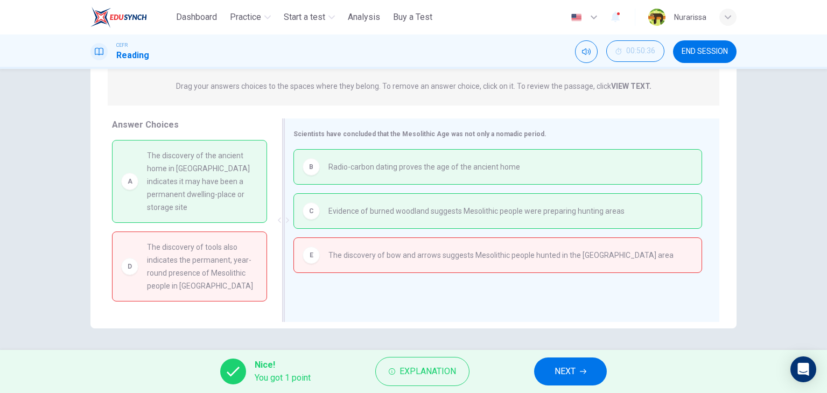
drag, startPoint x: 218, startPoint y: 160, endPoint x: 349, endPoint y: 257, distance: 163.2
click at [349, 257] on div "Answer Choices A The discovery of the ancient home in [GEOGRAPHIC_DATA] indicat…" at bounding box center [413, 223] width 646 height 209
drag, startPoint x: 349, startPoint y: 257, endPoint x: 241, endPoint y: 172, distance: 137.6
click at [241, 172] on div "Answer Choices A The discovery of the ancient home in [GEOGRAPHIC_DATA] indicat…" at bounding box center [413, 223] width 646 height 209
drag, startPoint x: 241, startPoint y: 172, endPoint x: 377, endPoint y: 255, distance: 159.1
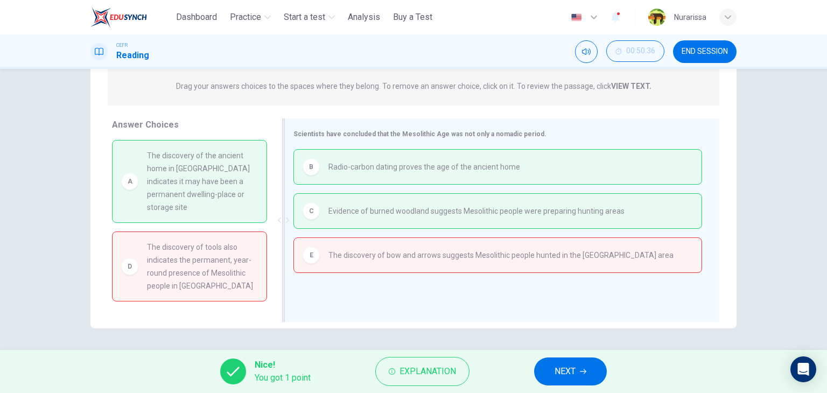
click at [377, 255] on div "Answer Choices A The discovery of the ancient home in [GEOGRAPHIC_DATA] indicat…" at bounding box center [413, 223] width 646 height 209
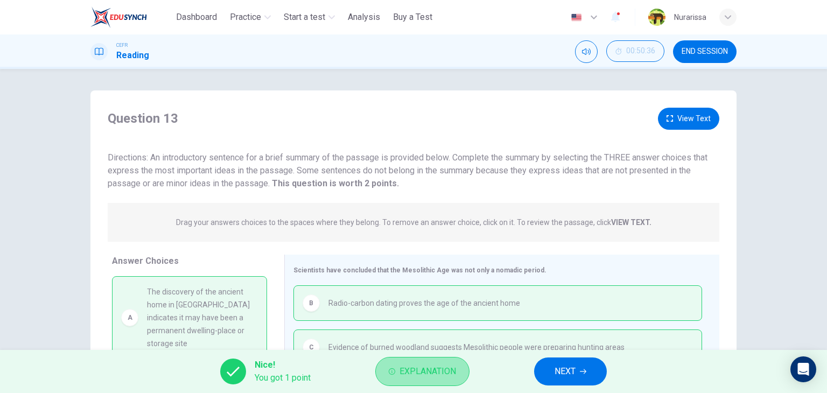
click at [408, 359] on button "Explanation" at bounding box center [422, 371] width 94 height 29
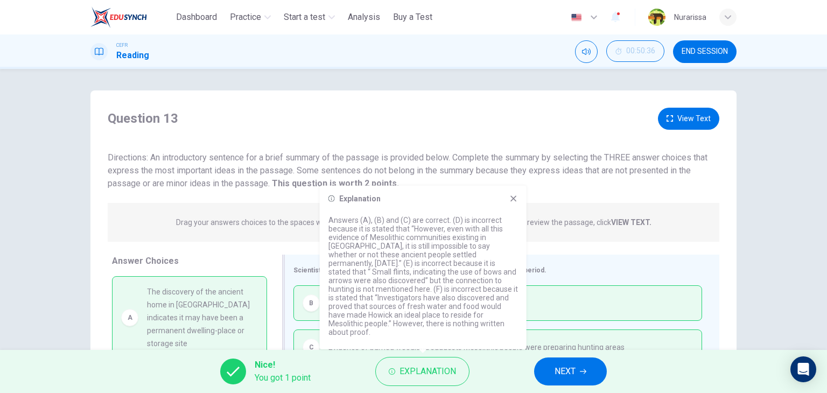
scroll to position [136, 0]
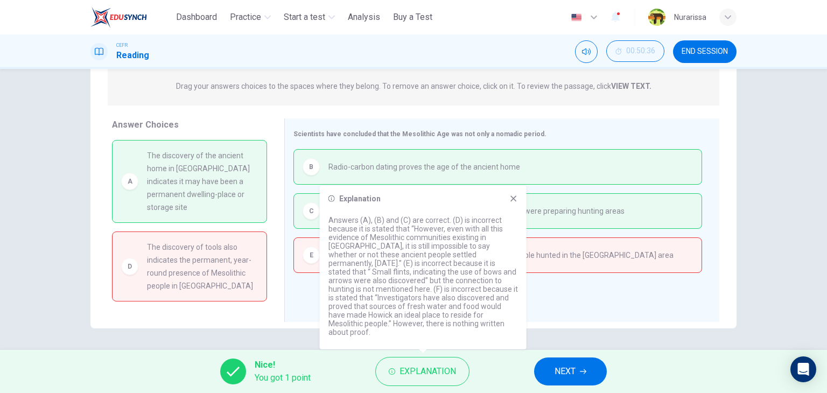
click at [515, 203] on icon at bounding box center [514, 198] width 9 height 9
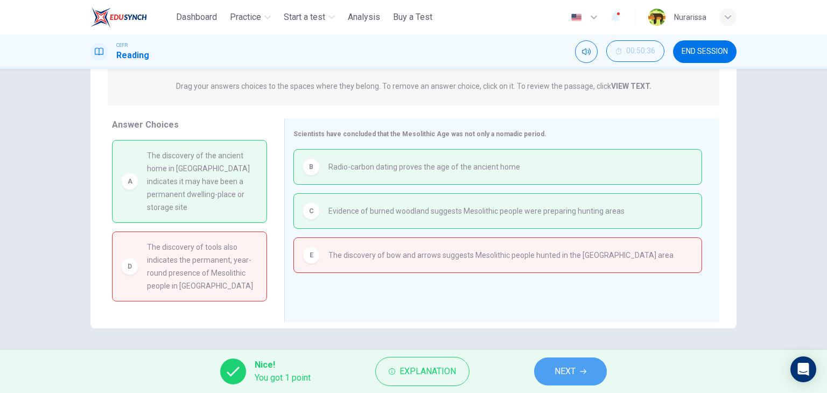
click at [565, 377] on span "NEXT" at bounding box center [565, 371] width 21 height 15
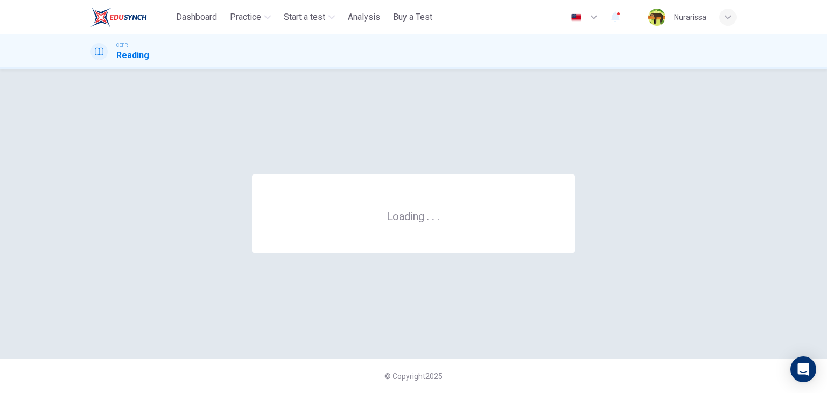
scroll to position [0, 0]
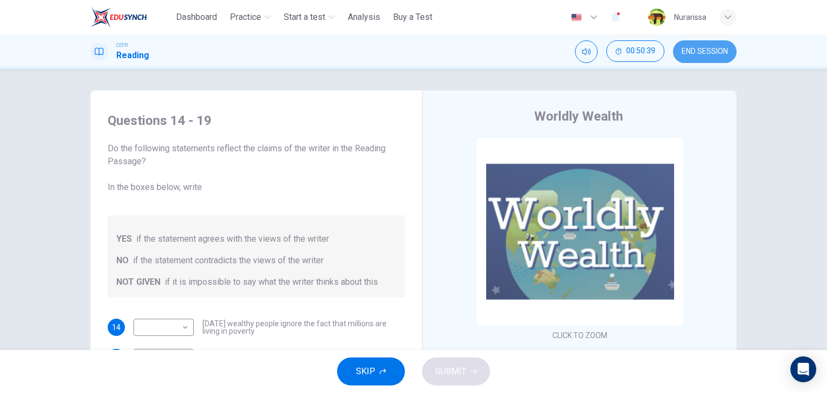
click at [700, 47] on span "END SESSION" at bounding box center [705, 51] width 46 height 9
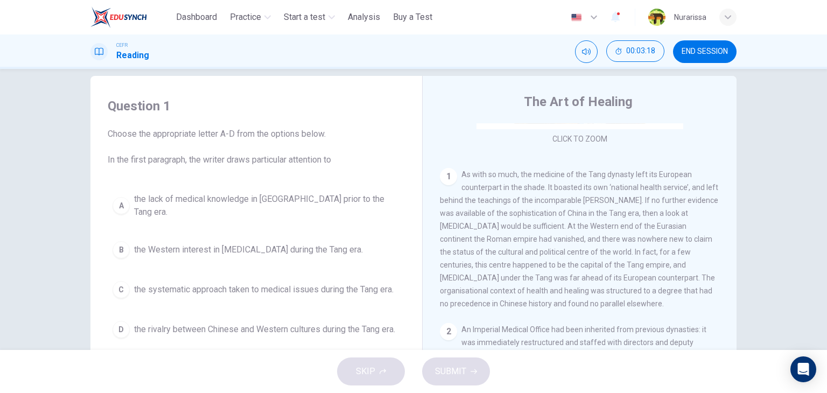
scroll to position [15, 0]
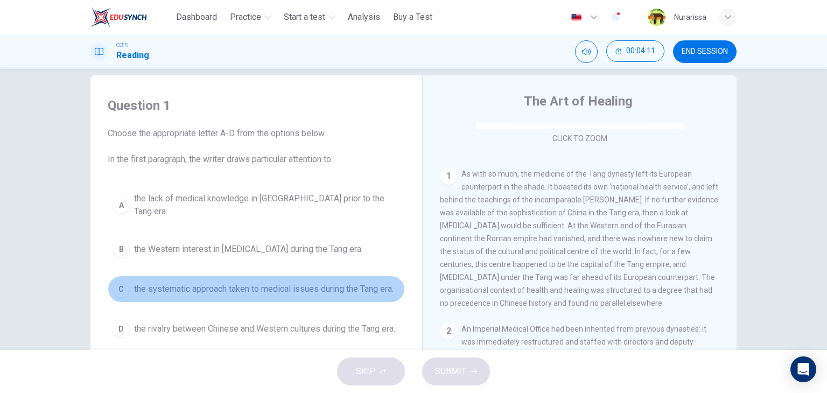
click at [254, 283] on span "the systematic approach taken to medical issues during the Tang era." at bounding box center [264, 289] width 260 height 13
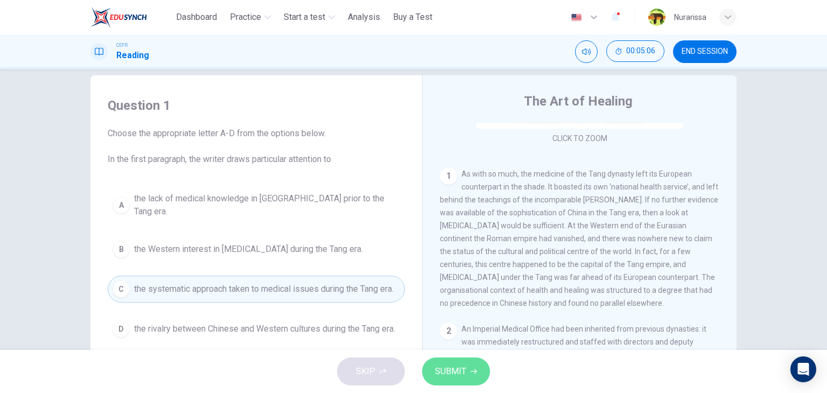
click at [468, 379] on button "SUBMIT" at bounding box center [456, 372] width 68 height 28
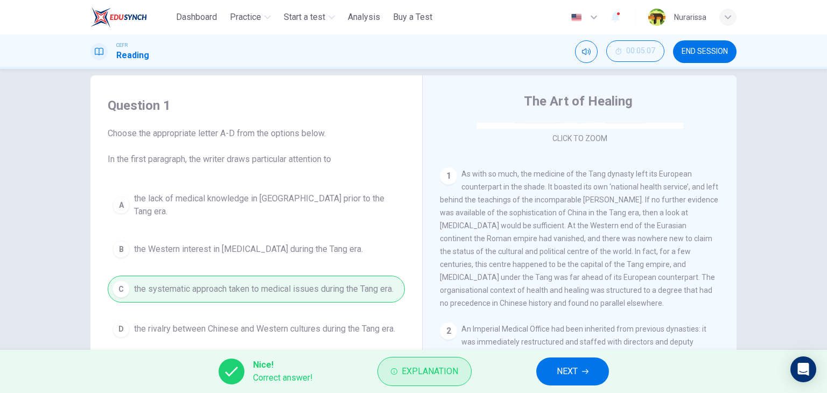
click at [418, 364] on span "Explanation" at bounding box center [430, 371] width 57 height 15
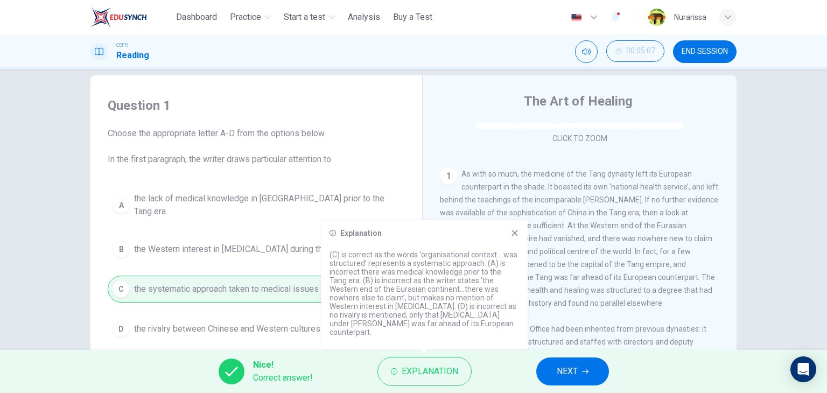
click at [512, 248] on div "Explanation (C) is correct as the words ‘organisational context….was structured…" at bounding box center [424, 284] width 207 height 129
click at [512, 236] on icon at bounding box center [515, 233] width 6 height 6
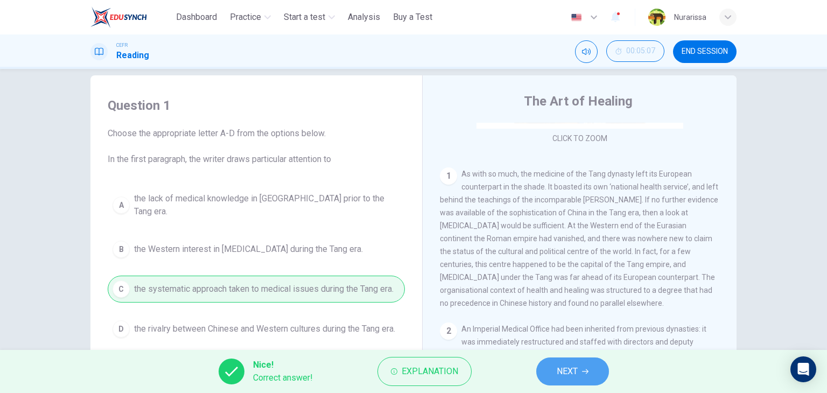
click at [556, 366] on button "NEXT" at bounding box center [572, 372] width 73 height 28
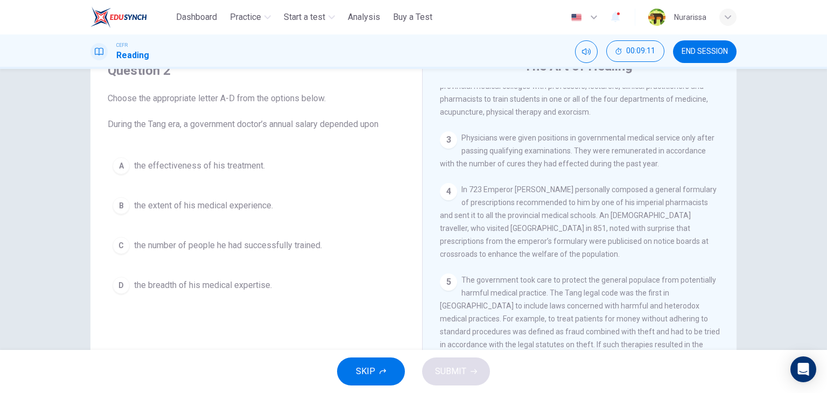
scroll to position [455, 0]
drag, startPoint x: 666, startPoint y: 175, endPoint x: 583, endPoint y: 165, distance: 83.5
click at [583, 165] on div "3 Physicians were given positions in governmental medical service only after pa…" at bounding box center [580, 150] width 280 height 39
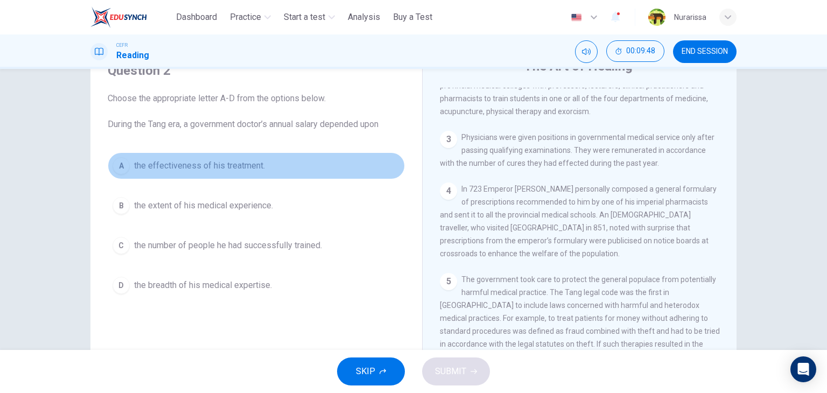
click at [269, 171] on button "A the effectiveness of his treatment." at bounding box center [256, 165] width 297 height 27
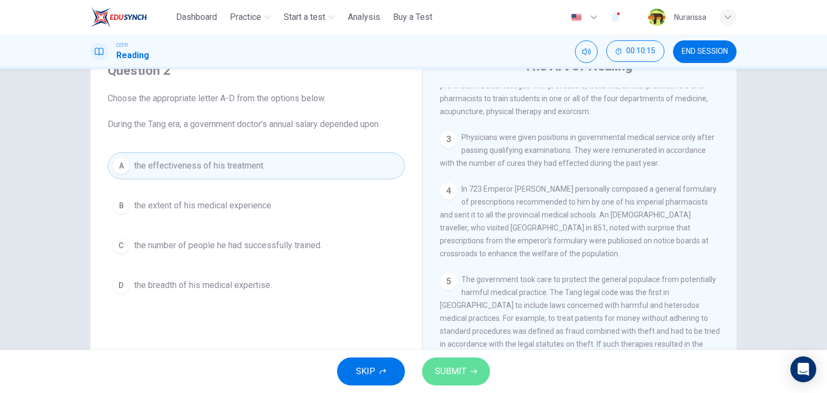
click at [448, 365] on span "SUBMIT" at bounding box center [450, 371] width 31 height 15
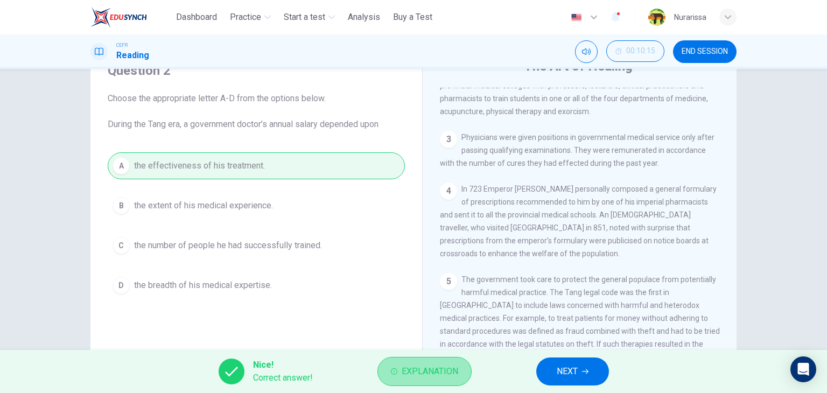
click at [437, 364] on span "Explanation" at bounding box center [430, 371] width 57 height 15
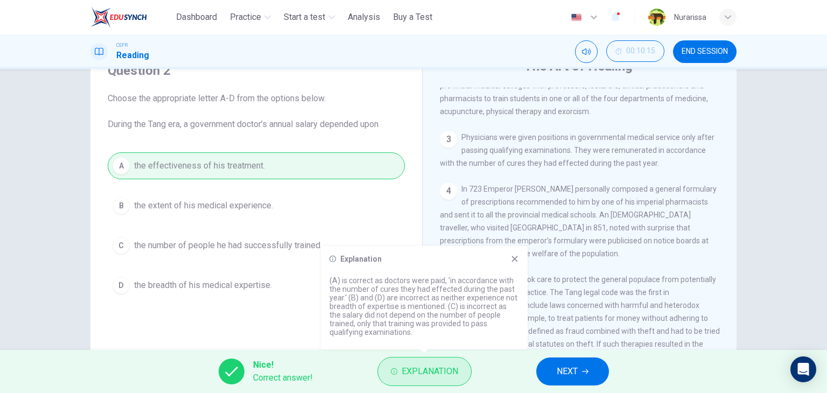
click at [437, 364] on span "Explanation" at bounding box center [430, 371] width 57 height 15
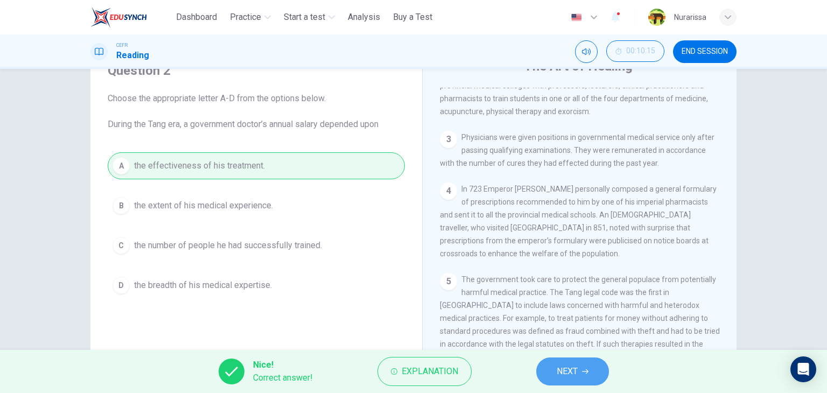
click at [549, 378] on button "NEXT" at bounding box center [572, 372] width 73 height 28
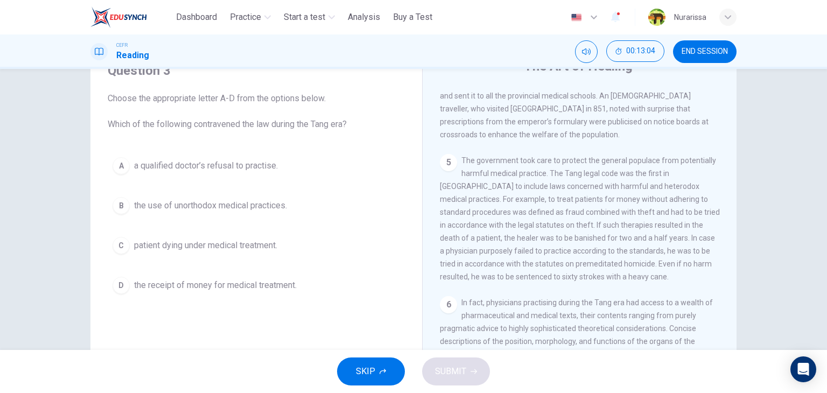
scroll to position [575, 0]
click at [271, 169] on span "a qualified doctor’s refusal to practise." at bounding box center [206, 165] width 144 height 13
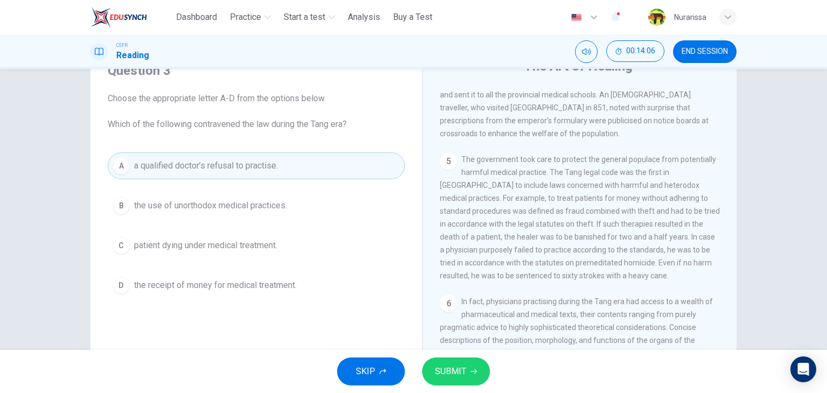
click at [465, 364] on span "SUBMIT" at bounding box center [450, 371] width 31 height 15
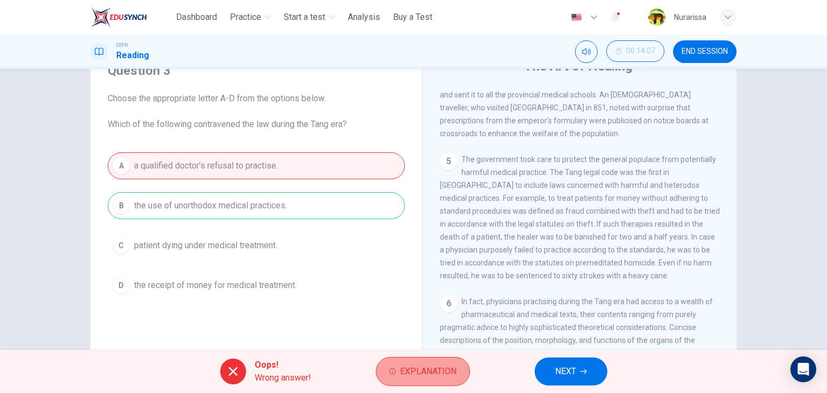
click at [395, 359] on button "Explanation" at bounding box center [423, 371] width 94 height 29
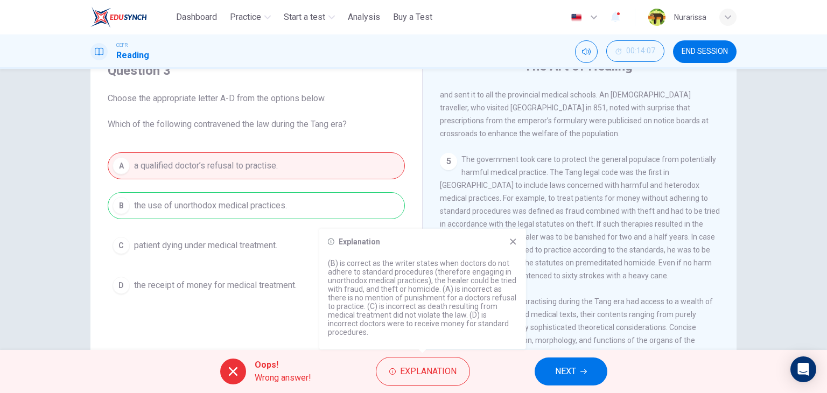
click at [518, 256] on div "Explanation (B) is correct as the writer states when doctors do not adhere to s…" at bounding box center [422, 289] width 207 height 121
click at [519, 253] on div "Explanation (B) is correct as the writer states when doctors do not adhere to s…" at bounding box center [422, 289] width 207 height 121
click at [513, 246] on icon at bounding box center [513, 242] width 9 height 9
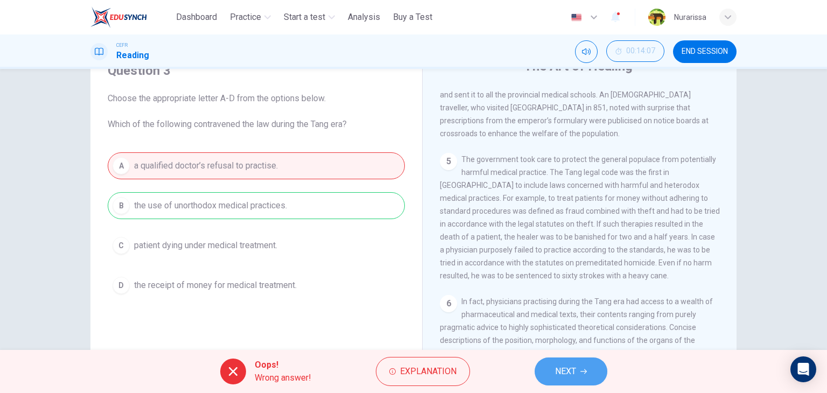
click at [545, 372] on button "NEXT" at bounding box center [571, 372] width 73 height 28
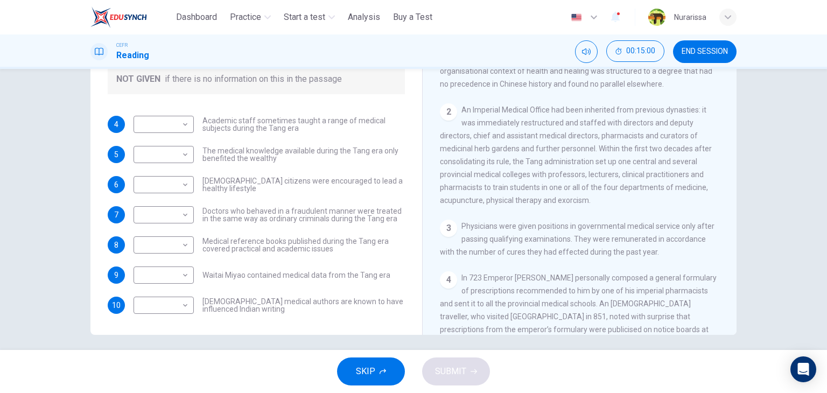
scroll to position [288, 0]
click at [182, 126] on body "This site uses cookies, as explained in our Privacy Policy . If you agree to th…" at bounding box center [413, 196] width 827 height 393
click at [185, 175] on li "NOT GIVEN" at bounding box center [161, 175] width 60 height 17
type input "*********"
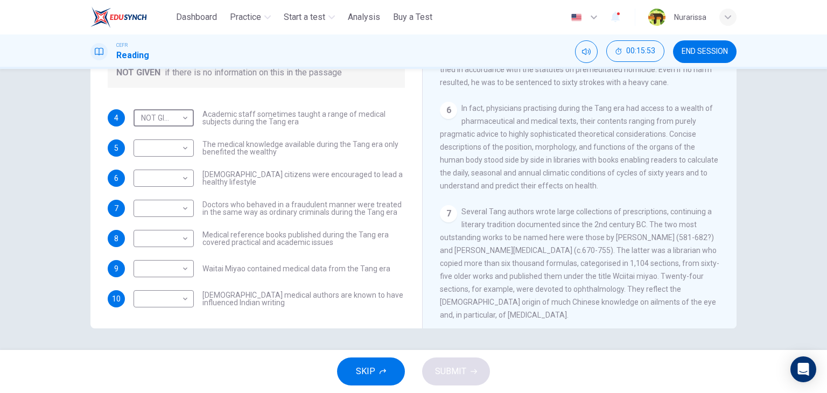
scroll to position [683, 0]
drag, startPoint x: 555, startPoint y: 288, endPoint x: 577, endPoint y: 243, distance: 49.9
click at [577, 243] on span "Several Tang authors wrote large collections of prescriptions, continuing a lit…" at bounding box center [580, 263] width 280 height 112
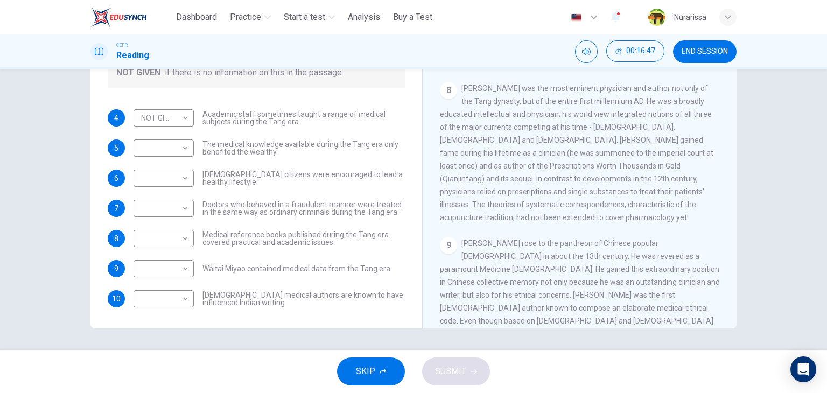
scroll to position [936, 0]
click at [171, 149] on body "This site uses cookies, as explained in our Privacy Policy . If you agree to th…" at bounding box center [413, 196] width 827 height 393
click at [173, 177] on li "NO" at bounding box center [161, 181] width 60 height 17
type input "**"
click at [177, 157] on body "This site uses cookies, as explained in our Privacy Policy . If you agree to th…" at bounding box center [413, 196] width 827 height 393
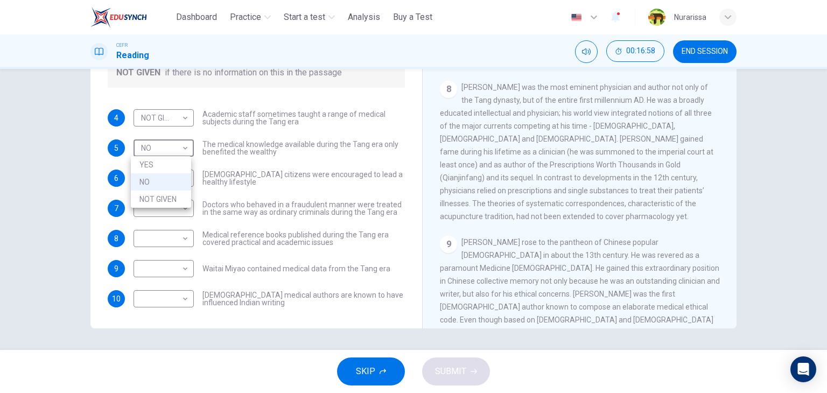
click at [208, 163] on div at bounding box center [413, 196] width 827 height 393
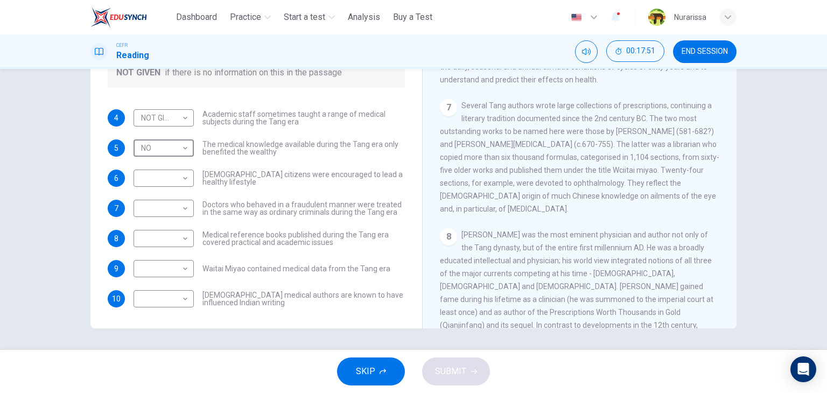
scroll to position [749, 0]
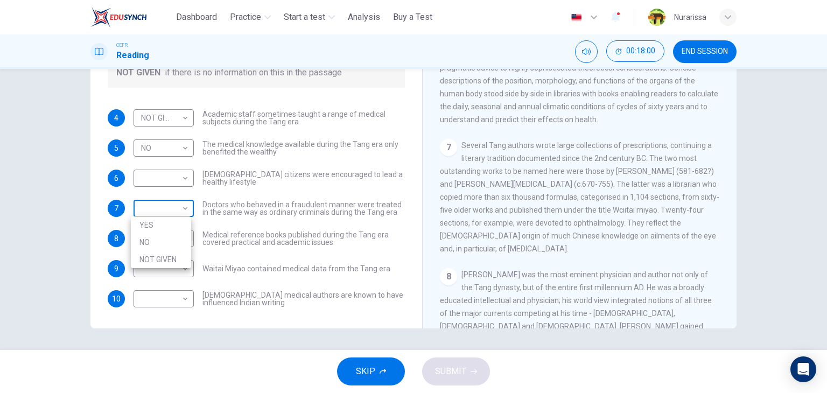
click at [179, 203] on body "This site uses cookies, as explained in our Privacy Policy . If you agree to th…" at bounding box center [413, 196] width 827 height 393
click at [179, 222] on li "YES" at bounding box center [161, 225] width 60 height 17
type input "***"
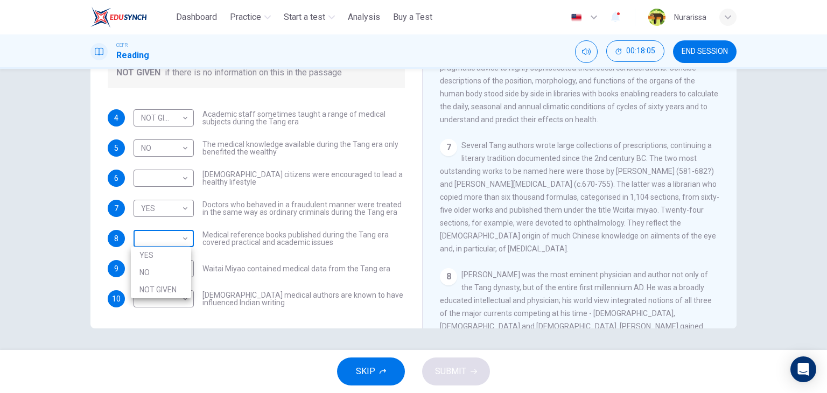
click at [179, 248] on body "This site uses cookies, as explained in our Privacy Policy . If you agree to th…" at bounding box center [413, 196] width 827 height 393
click at [179, 248] on li "YES" at bounding box center [161, 255] width 60 height 17
type input "***"
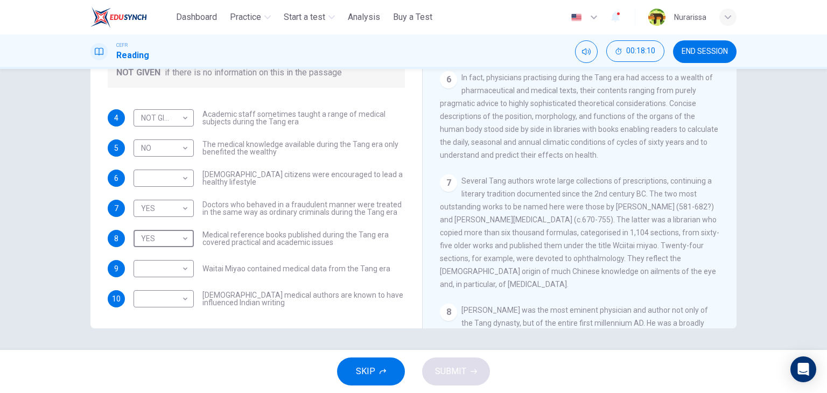
scroll to position [713, 0]
click at [187, 184] on body "This site uses cookies, as explained in our Privacy Policy . If you agree to th…" at bounding box center [413, 196] width 827 height 393
click at [182, 190] on li "YES" at bounding box center [161, 194] width 60 height 17
type input "***"
click at [163, 242] on body "This site uses cookies, as explained in our Privacy Policy . If you agree to th…" at bounding box center [413, 196] width 827 height 393
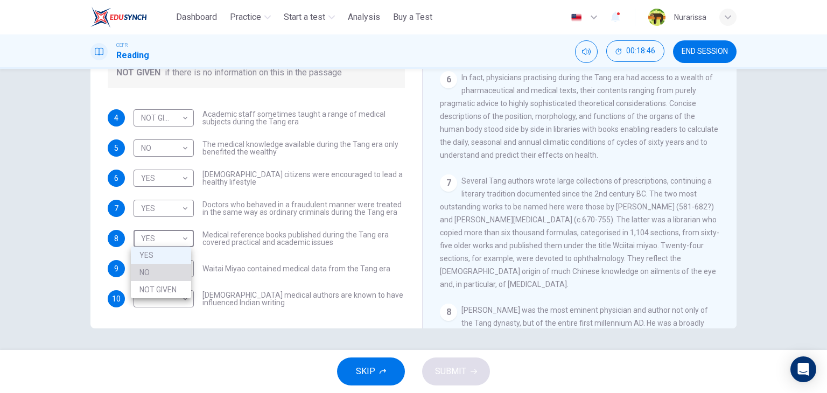
click at [164, 267] on li "NO" at bounding box center [161, 272] width 60 height 17
type input "**"
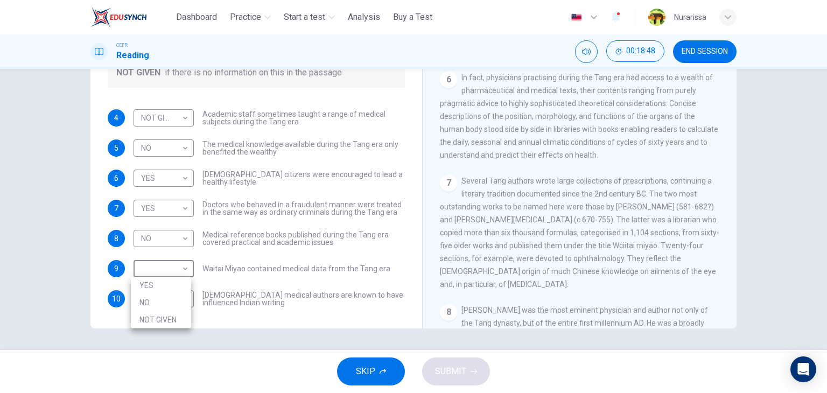
click at [164, 267] on body "This site uses cookies, as explained in our Privacy Policy . If you agree to th…" at bounding box center [413, 196] width 827 height 393
click at [162, 281] on li "YES" at bounding box center [161, 285] width 60 height 17
type input "***"
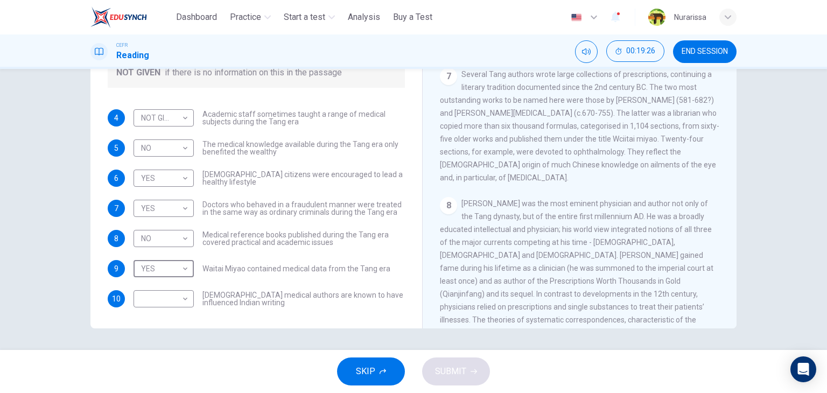
scroll to position [821, 0]
click at [166, 291] on body "This site uses cookies, as explained in our Privacy Policy . If you agree to th…" at bounding box center [413, 196] width 827 height 393
click at [172, 343] on li "NOT GIVEN" at bounding box center [161, 350] width 60 height 17
type input "*********"
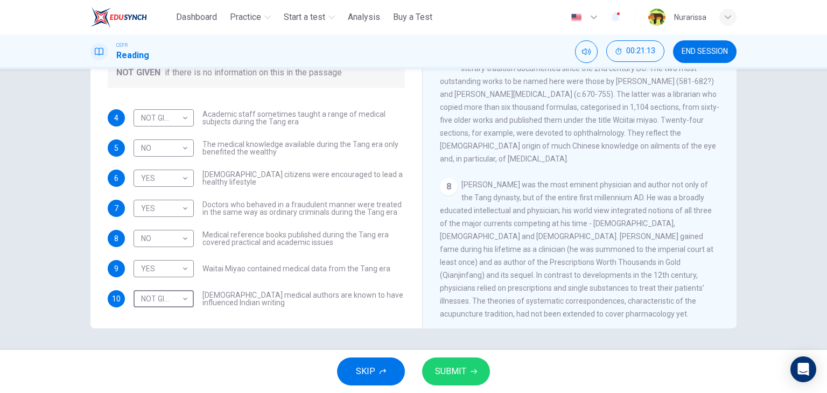
scroll to position [839, 0]
click at [459, 364] on span "SUBMIT" at bounding box center [450, 371] width 31 height 15
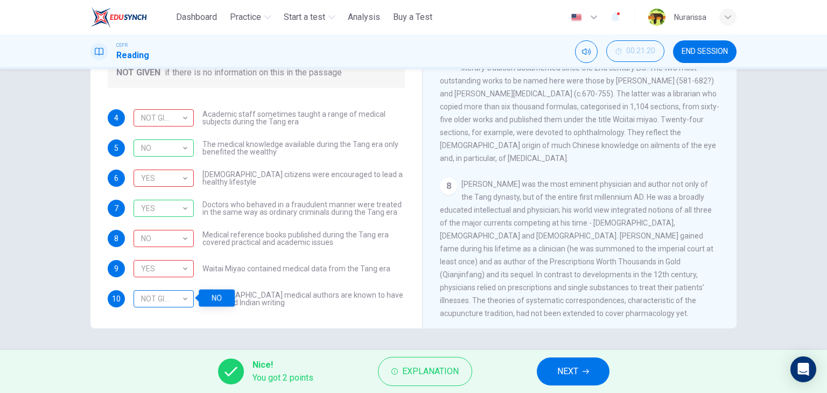
click at [183, 293] on div "NOT GIVEN" at bounding box center [162, 299] width 57 height 31
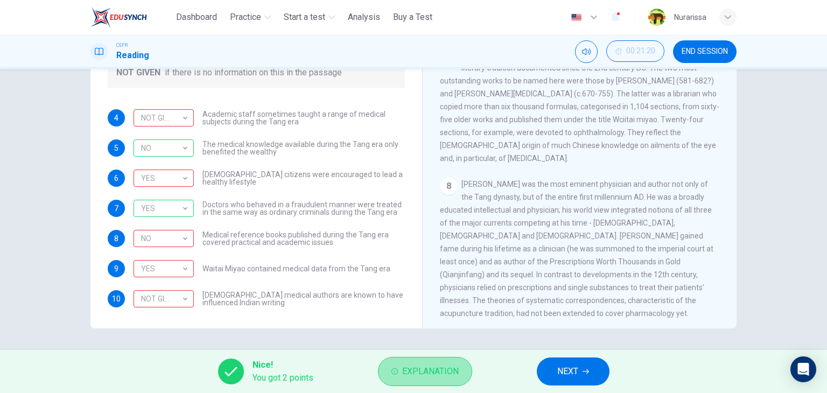
click at [431, 364] on span "Explanation" at bounding box center [430, 371] width 57 height 15
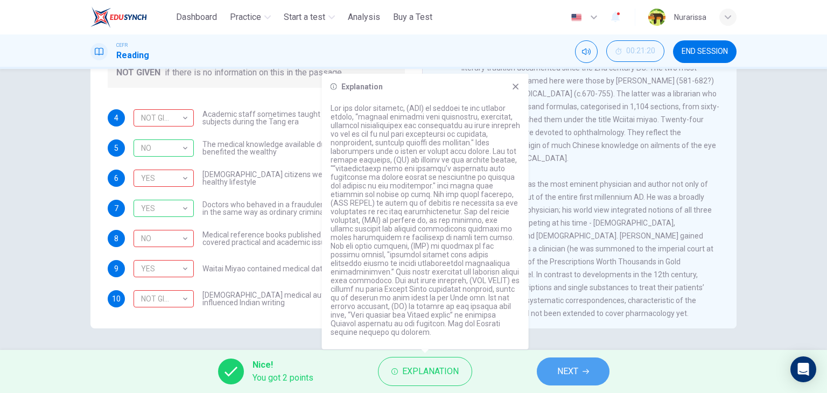
click at [553, 366] on button "NEXT" at bounding box center [573, 372] width 73 height 28
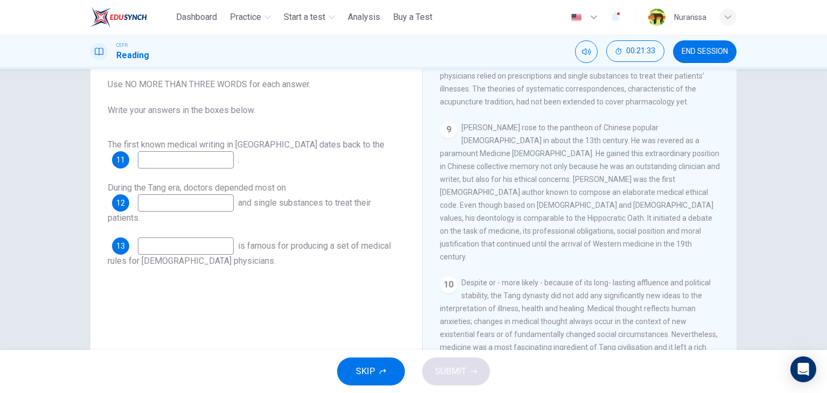
scroll to position [136, 0]
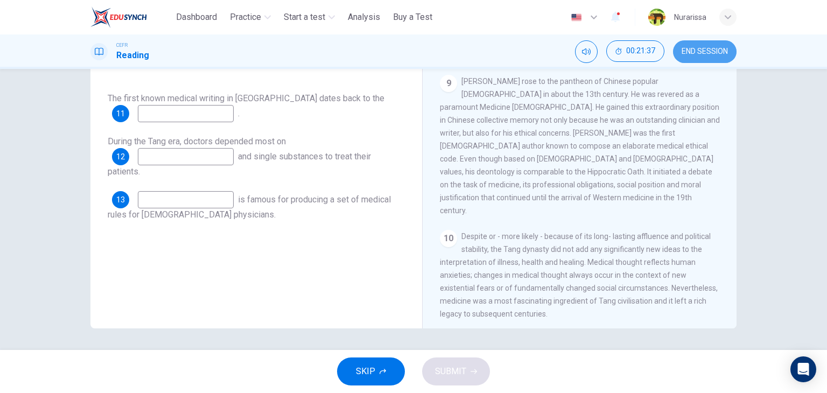
click at [702, 48] on span "END SESSION" at bounding box center [705, 51] width 46 height 9
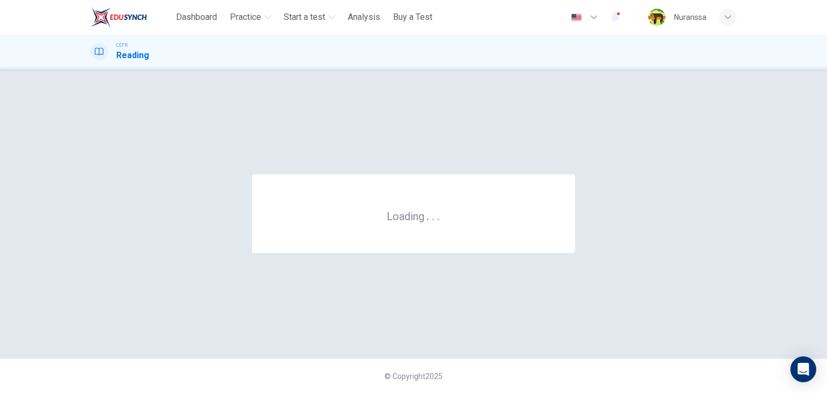
scroll to position [0, 0]
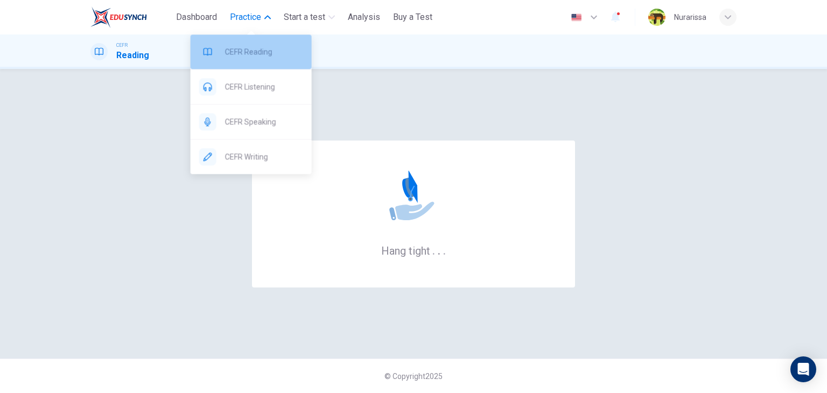
click at [242, 55] on span "CEFR Reading" at bounding box center [264, 51] width 78 height 13
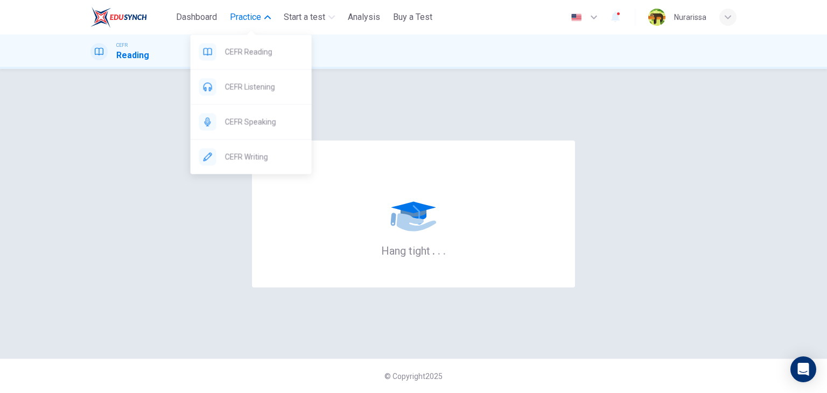
click at [253, 27] on div "CEFR Reading CEFR Listening CEFR Speaking CEFR Writing" at bounding box center [251, 100] width 121 height 147
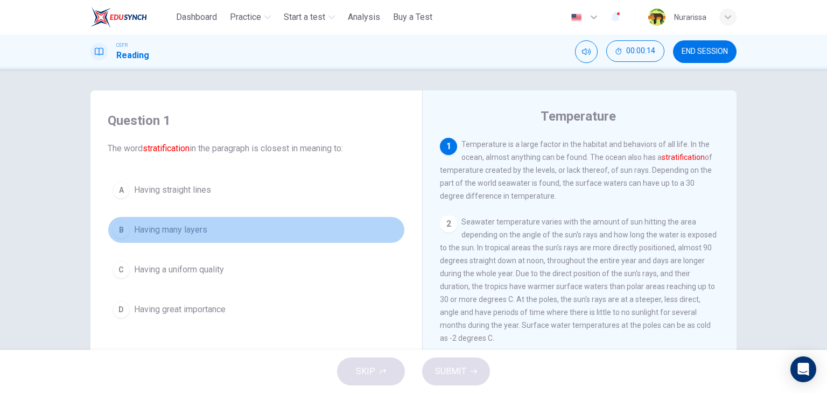
click at [204, 220] on button "B Having many layers" at bounding box center [256, 230] width 297 height 27
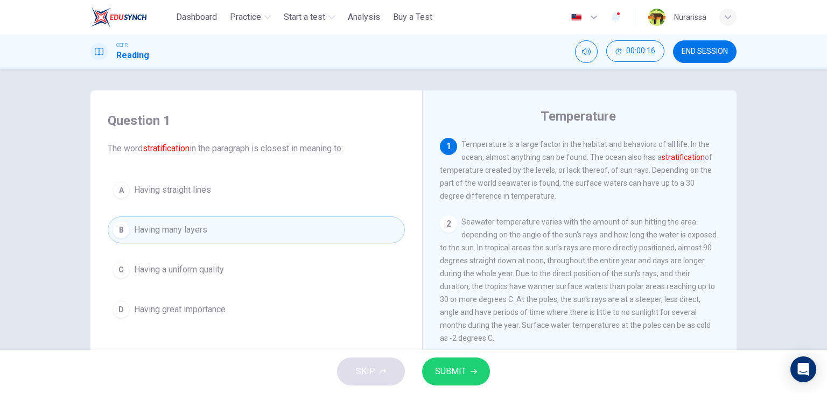
click at [470, 364] on button "SUBMIT" at bounding box center [456, 372] width 68 height 28
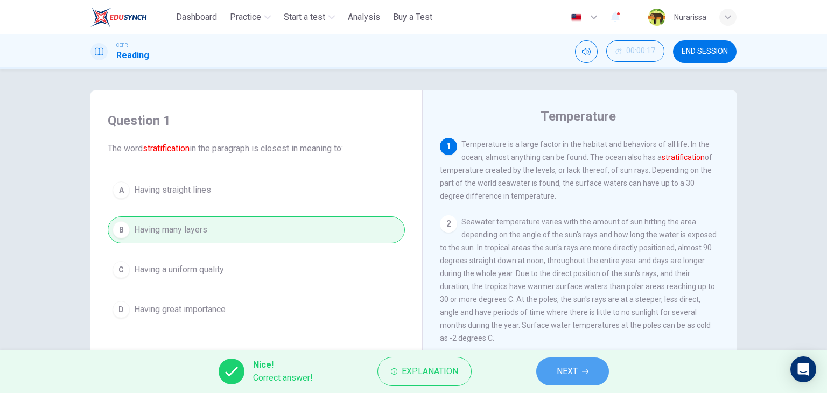
click at [550, 368] on button "NEXT" at bounding box center [572, 372] width 73 height 28
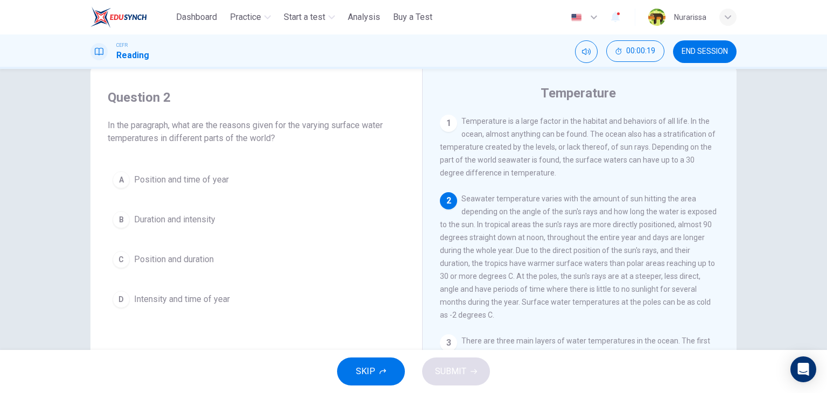
scroll to position [24, 0]
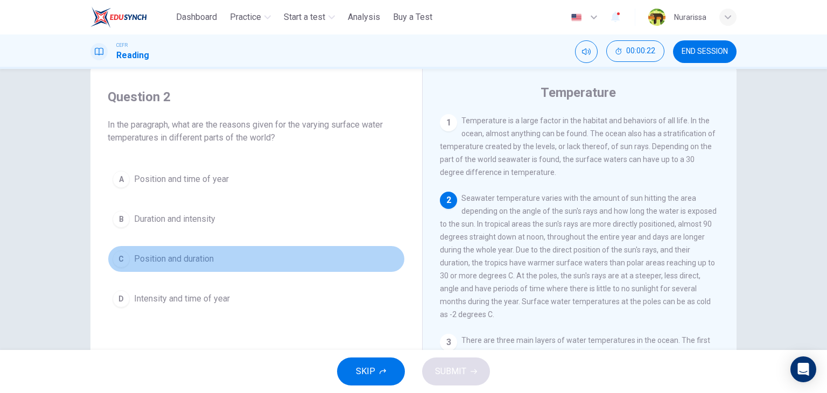
click at [181, 267] on button "C Position and duration" at bounding box center [256, 259] width 297 height 27
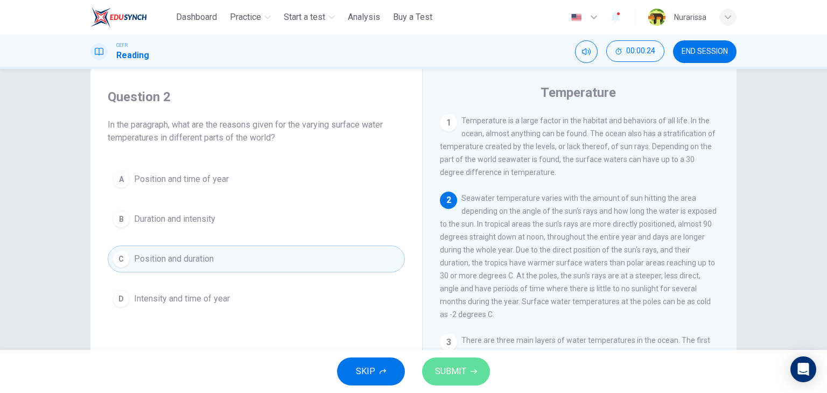
click at [477, 367] on button "SUBMIT" at bounding box center [456, 372] width 68 height 28
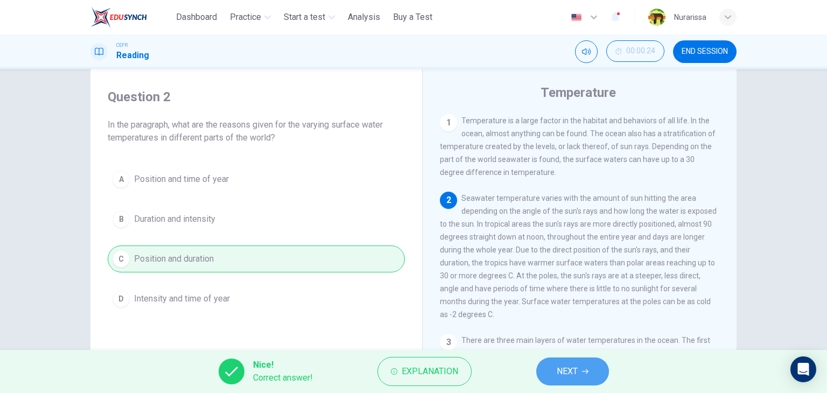
click at [541, 374] on button "NEXT" at bounding box center [572, 372] width 73 height 28
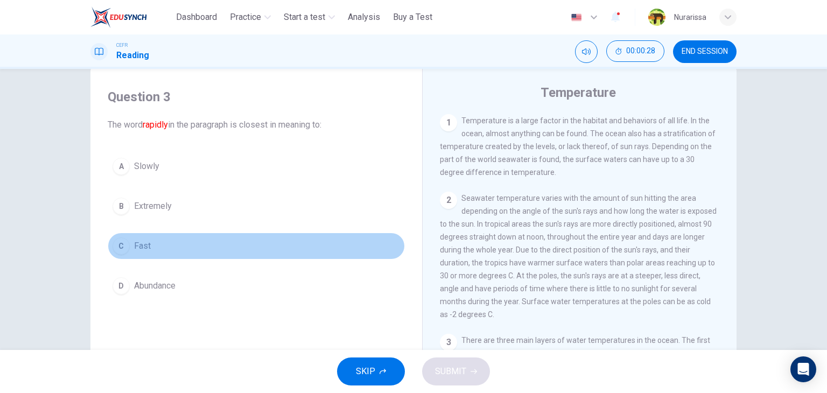
click at [193, 247] on button "C Fast" at bounding box center [256, 246] width 297 height 27
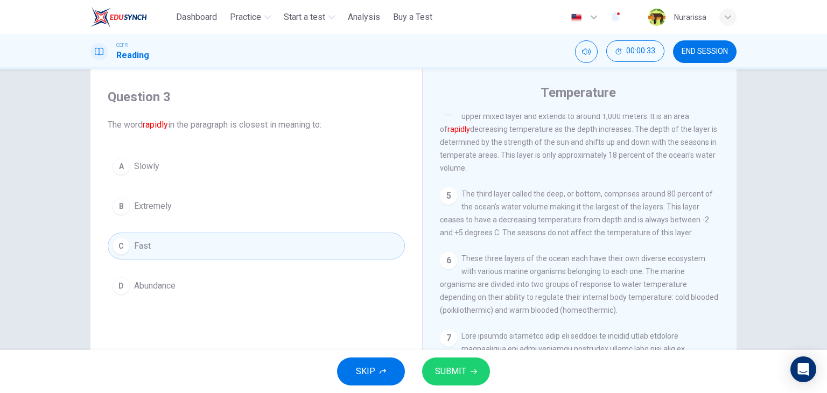
scroll to position [327, 0]
click at [455, 365] on span "SUBMIT" at bounding box center [450, 371] width 31 height 15
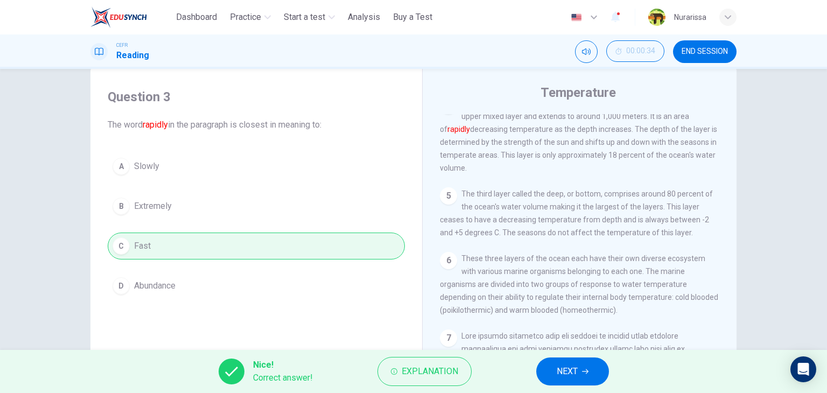
click at [586, 366] on button "NEXT" at bounding box center [572, 372] width 73 height 28
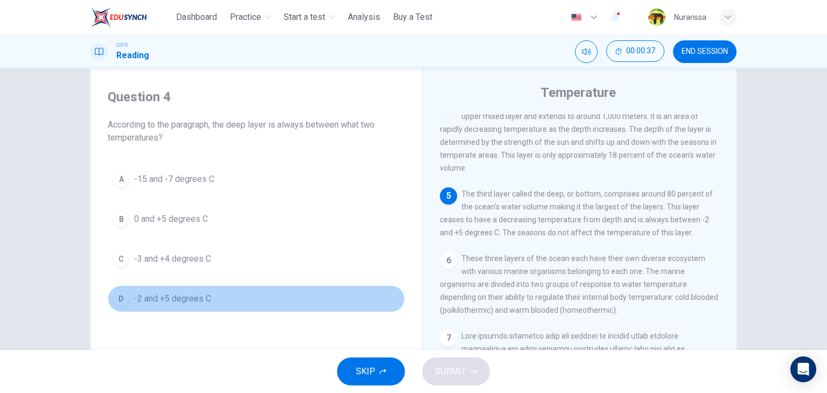
click at [336, 285] on button "D -2 and +5 degrees C" at bounding box center [256, 298] width 297 height 27
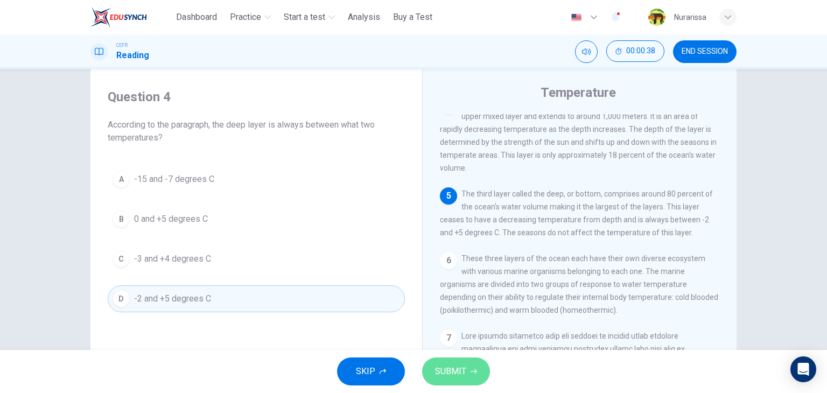
click at [454, 359] on button "SUBMIT" at bounding box center [456, 372] width 68 height 28
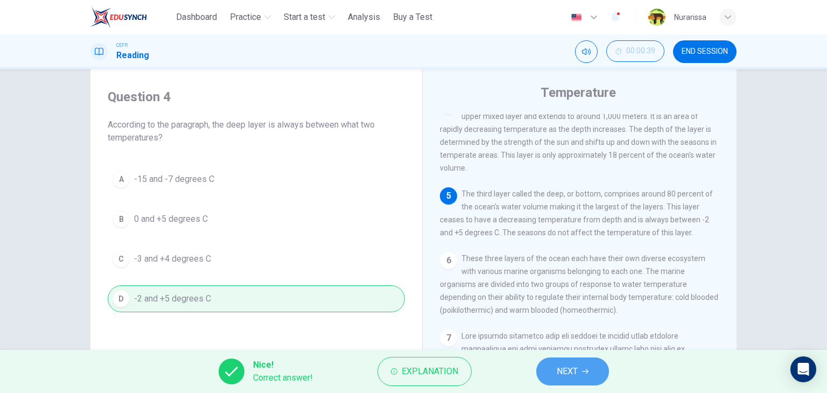
click at [560, 382] on button "NEXT" at bounding box center [572, 372] width 73 height 28
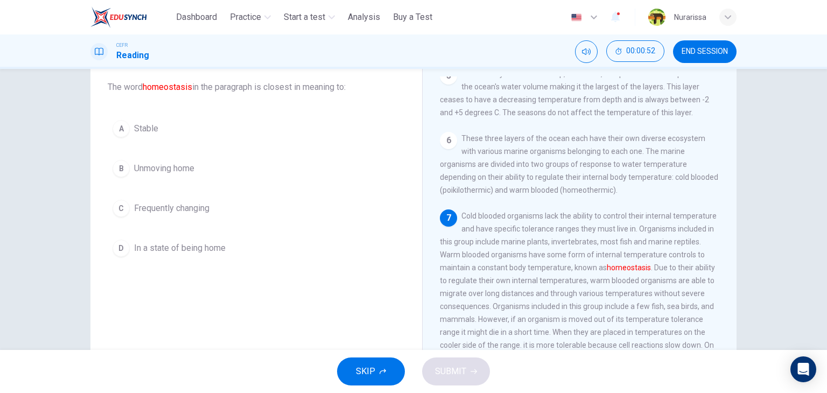
scroll to position [52, 0]
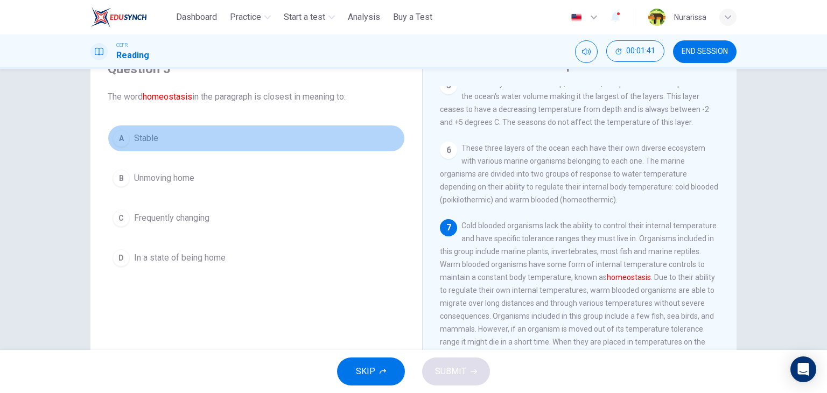
click at [150, 128] on button "A Stable" at bounding box center [256, 138] width 297 height 27
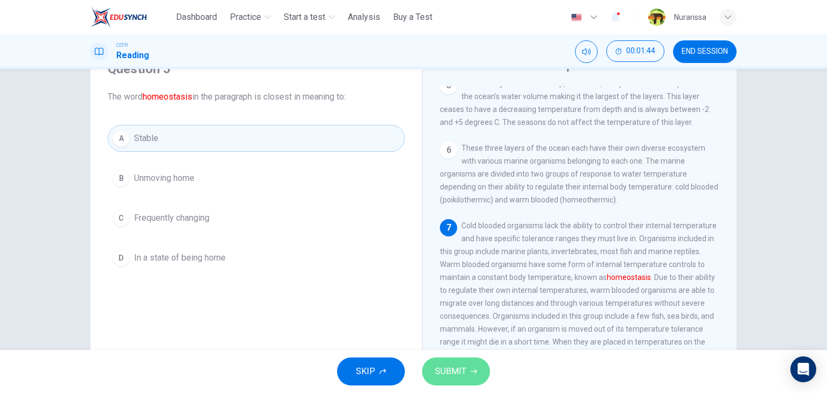
click at [459, 366] on span "SUBMIT" at bounding box center [450, 371] width 31 height 15
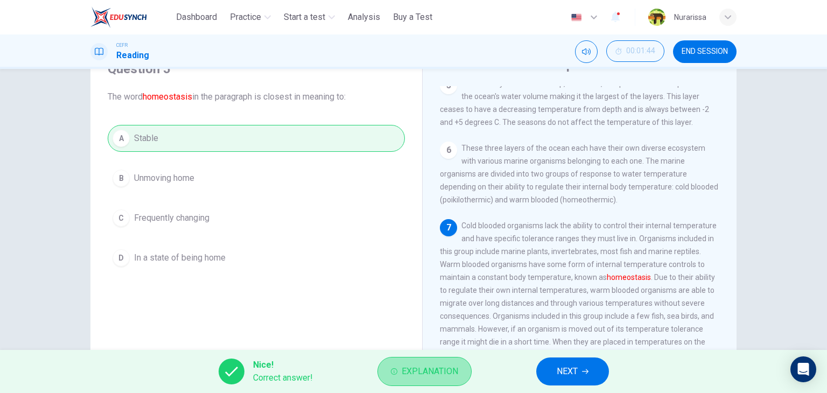
click at [434, 365] on span "Explanation" at bounding box center [430, 371] width 57 height 15
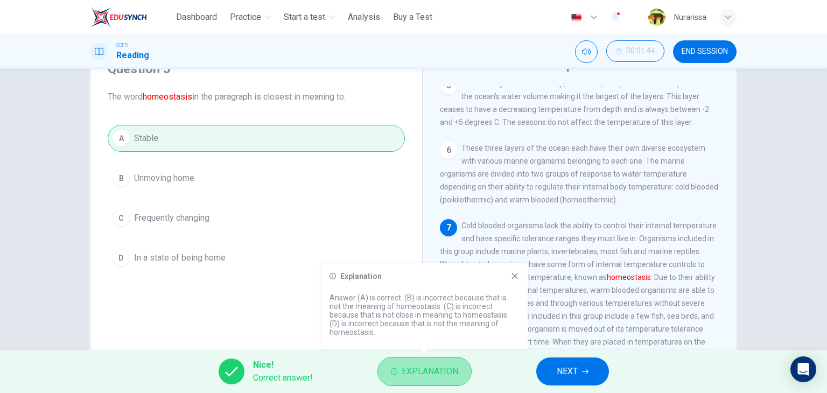
click at [439, 365] on span "Explanation" at bounding box center [430, 371] width 57 height 15
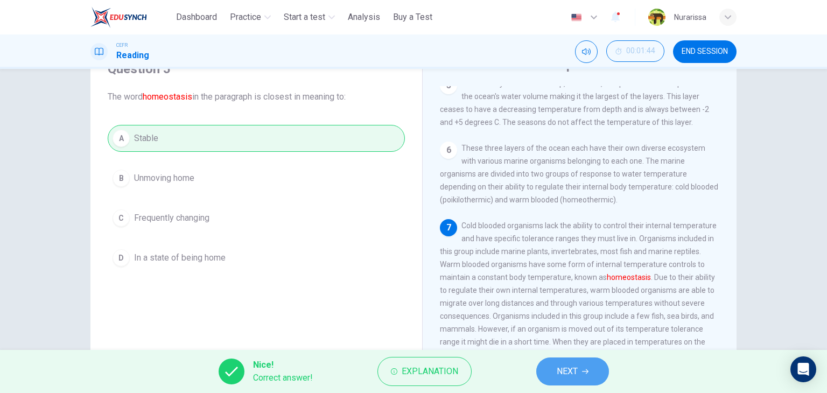
click at [560, 377] on span "NEXT" at bounding box center [567, 371] width 21 height 15
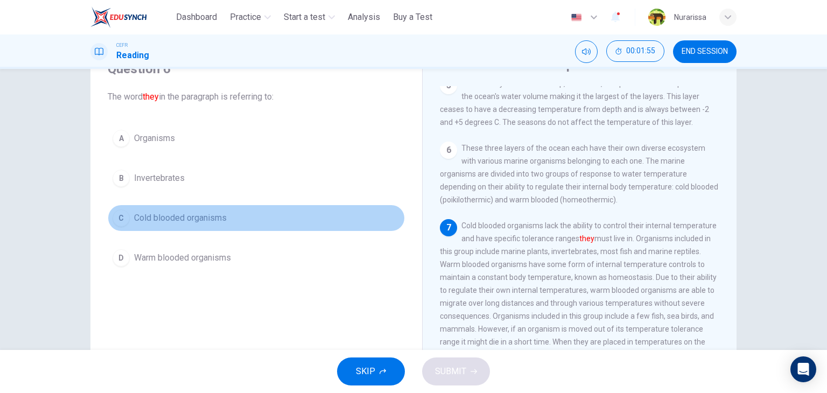
click at [181, 213] on span "Cold blooded organisms" at bounding box center [180, 218] width 93 height 13
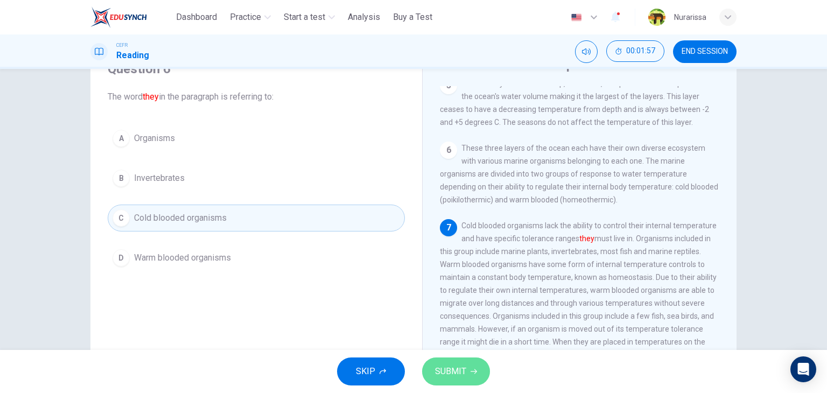
click at [458, 372] on span "SUBMIT" at bounding box center [450, 371] width 31 height 15
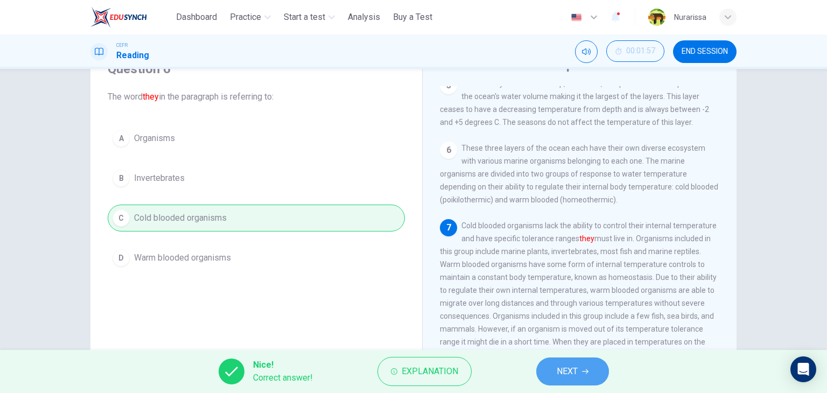
click at [575, 378] on span "NEXT" at bounding box center [567, 371] width 21 height 15
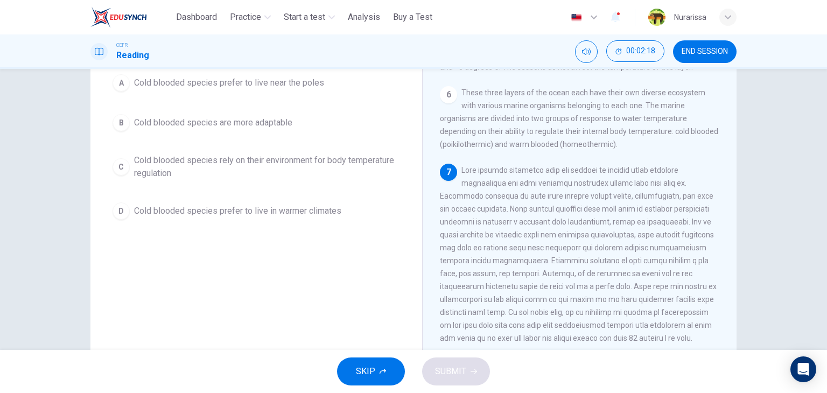
scroll to position [107, 0]
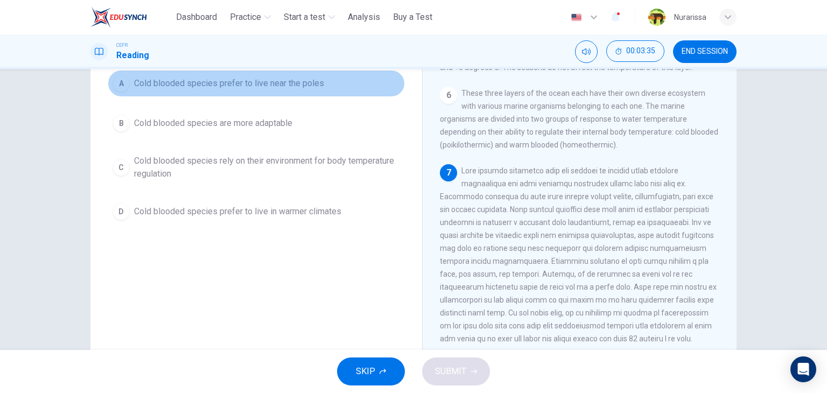
click at [284, 85] on span "Cold blooded species prefer to live near the poles" at bounding box center [229, 83] width 190 height 13
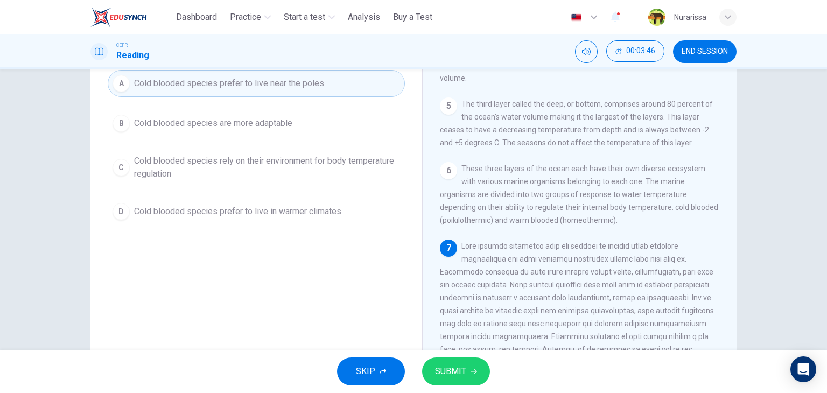
scroll to position [334, 0]
click at [461, 366] on span "SUBMIT" at bounding box center [450, 371] width 31 height 15
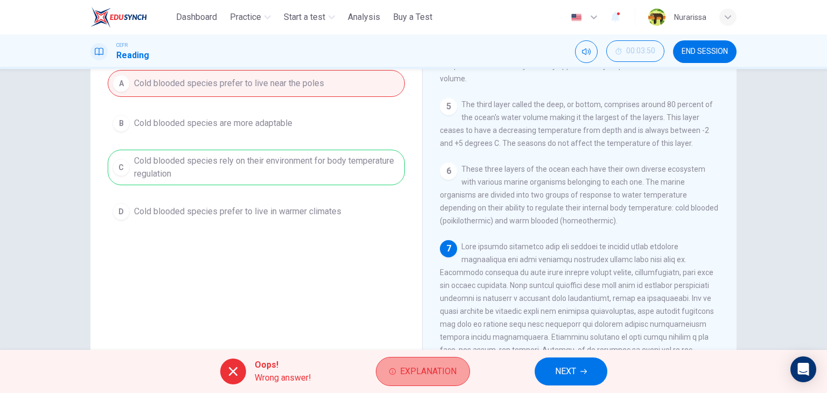
click at [442, 373] on span "Explanation" at bounding box center [428, 371] width 57 height 15
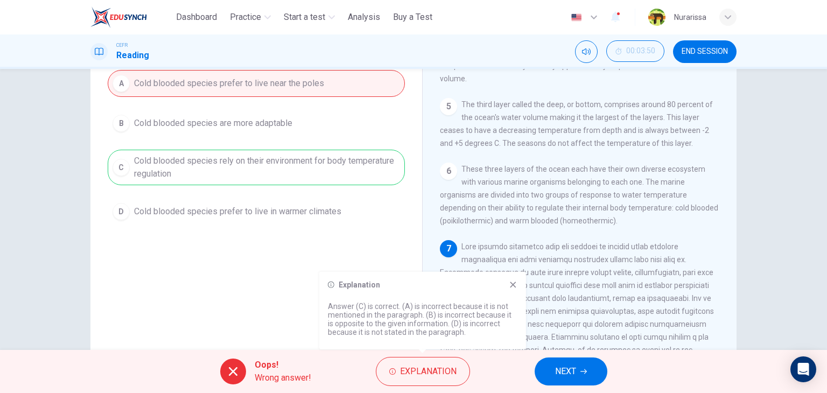
click at [513, 281] on icon at bounding box center [513, 285] width 9 height 9
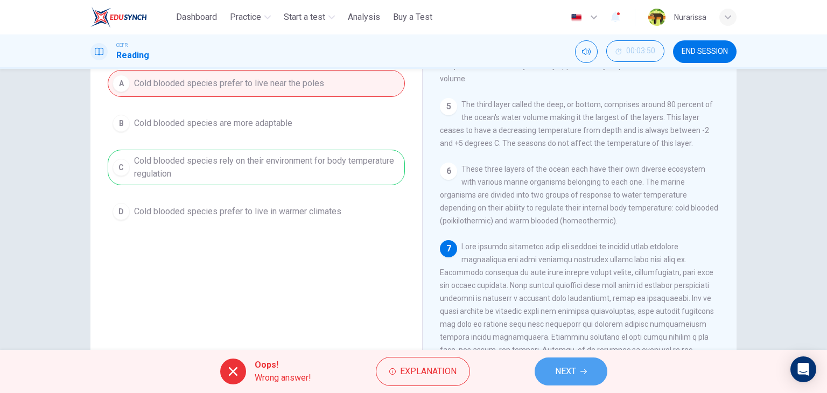
click at [579, 379] on button "NEXT" at bounding box center [571, 372] width 73 height 28
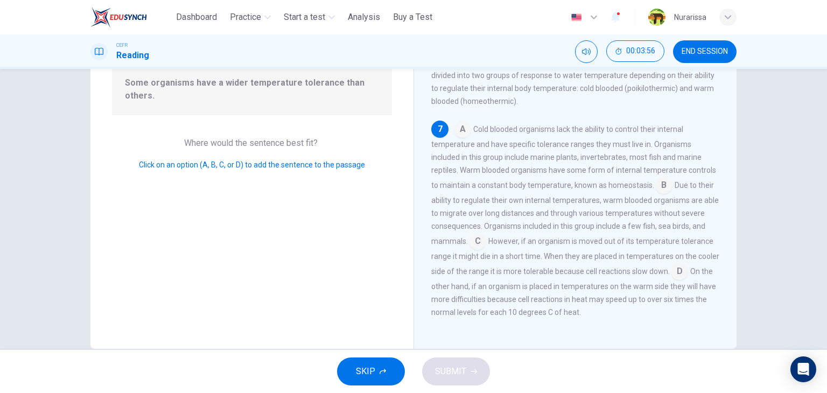
scroll to position [115, 0]
click at [656, 191] on input at bounding box center [664, 186] width 17 height 17
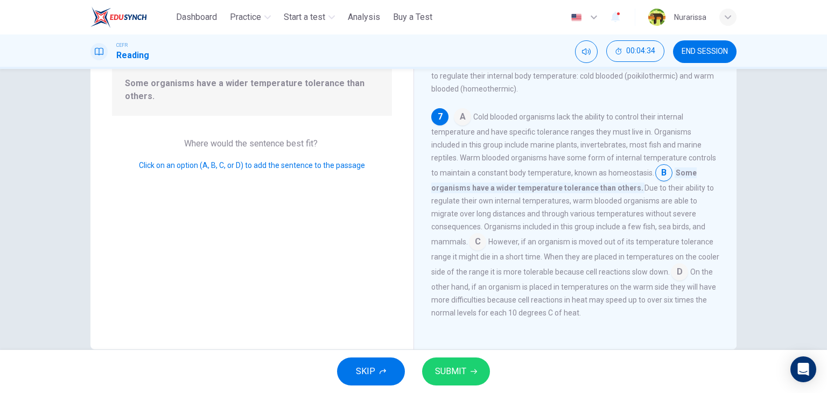
click at [482, 250] on input at bounding box center [477, 242] width 17 height 17
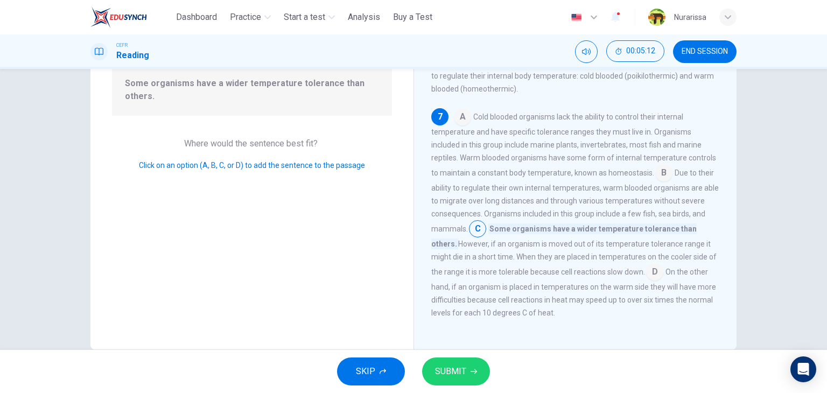
click at [659, 183] on input at bounding box center [664, 173] width 17 height 17
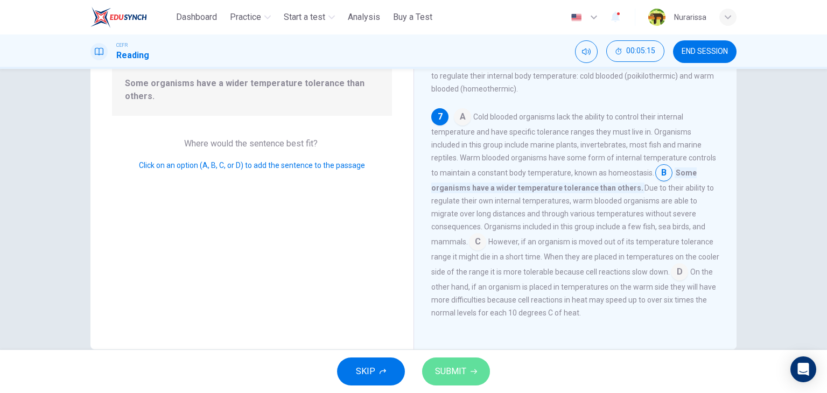
click at [468, 376] on button "SUBMIT" at bounding box center [456, 372] width 68 height 28
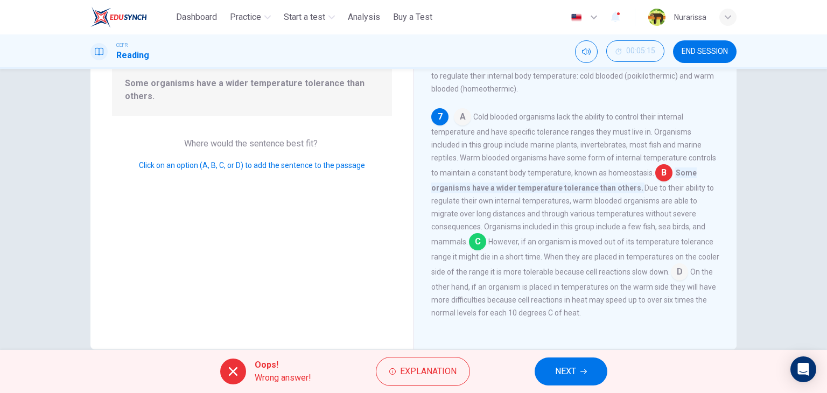
click at [463, 246] on span "Due to their ability to regulate their own internal temperatures, warm blooded …" at bounding box center [572, 215] width 283 height 62
click at [447, 361] on button "Explanation" at bounding box center [423, 371] width 94 height 29
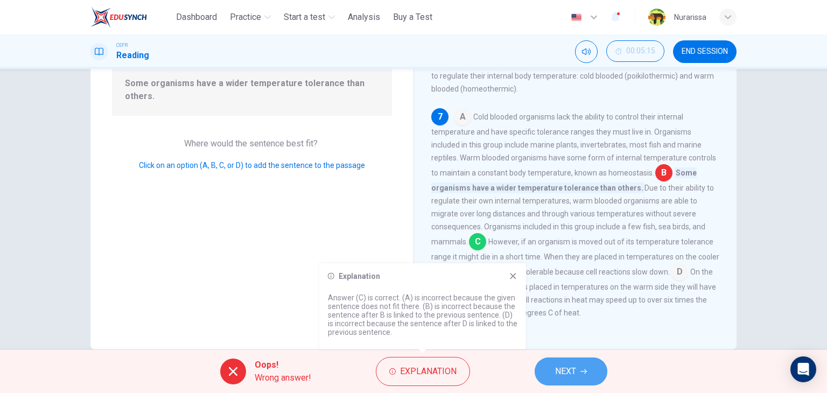
click at [588, 378] on button "NEXT" at bounding box center [571, 372] width 73 height 28
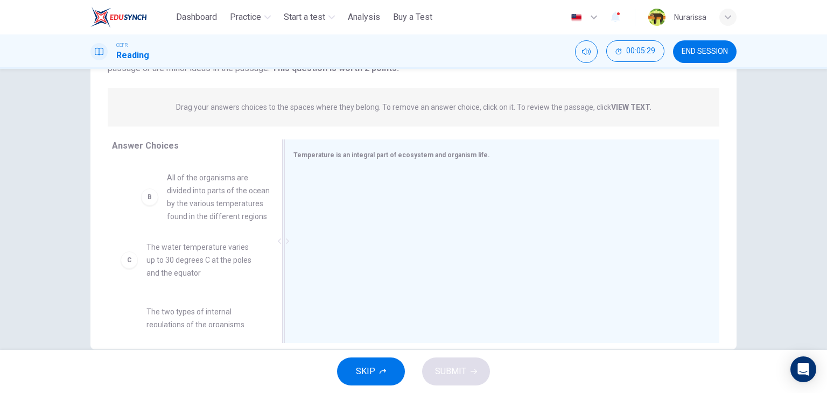
scroll to position [61, 0]
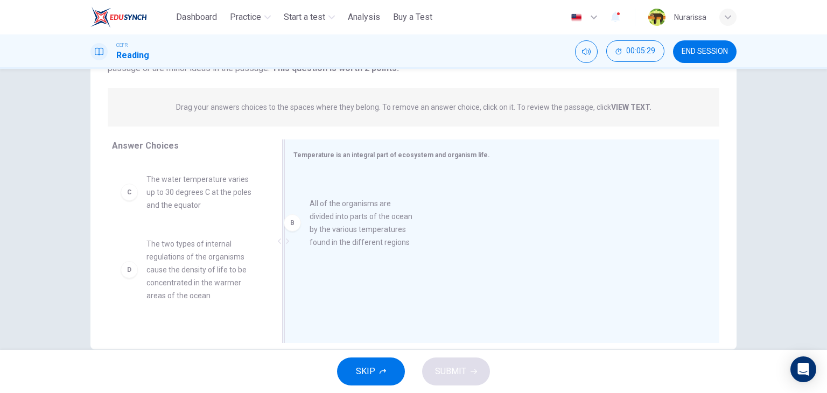
drag, startPoint x: 222, startPoint y: 197, endPoint x: 395, endPoint y: 222, distance: 175.4
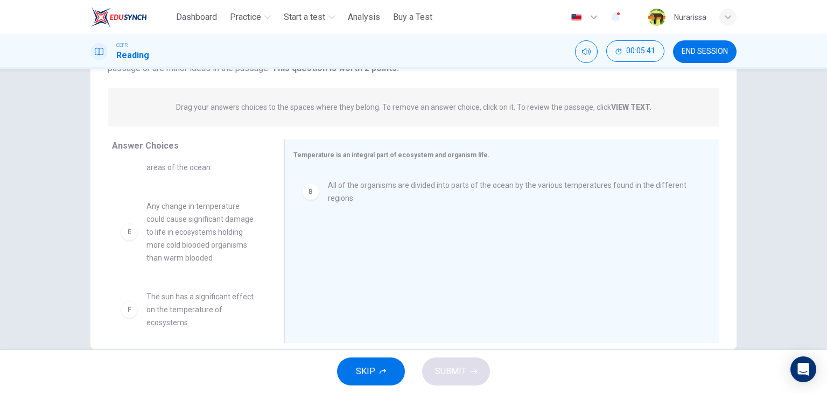
scroll to position [200, 0]
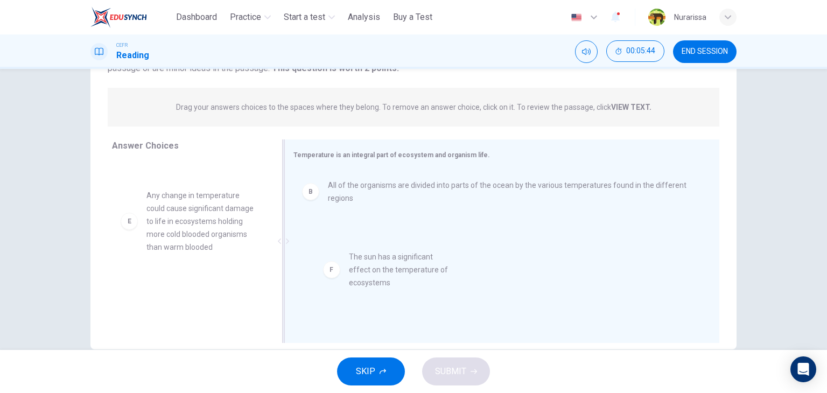
drag, startPoint x: 198, startPoint y: 315, endPoint x: 412, endPoint y: 283, distance: 215.7
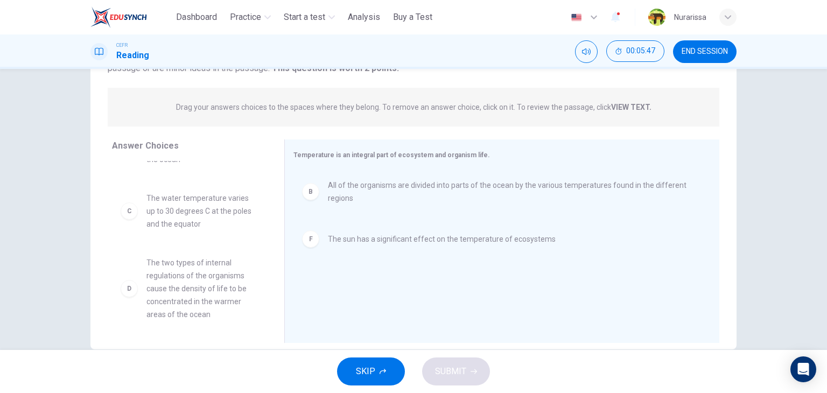
scroll to position [0, 0]
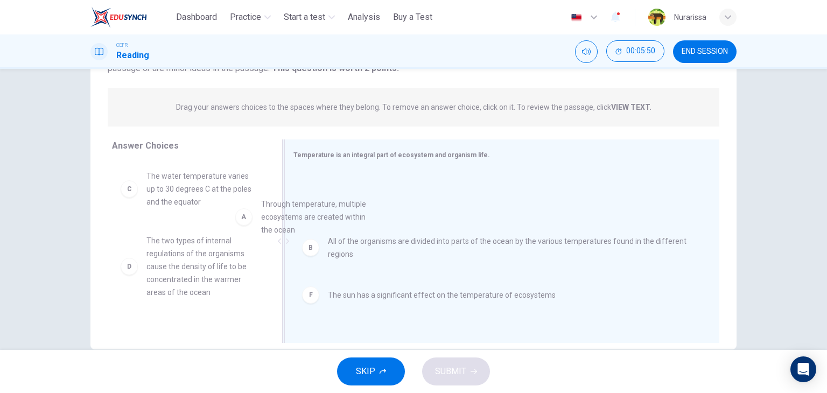
drag, startPoint x: 198, startPoint y: 180, endPoint x: 342, endPoint y: 221, distance: 149.5
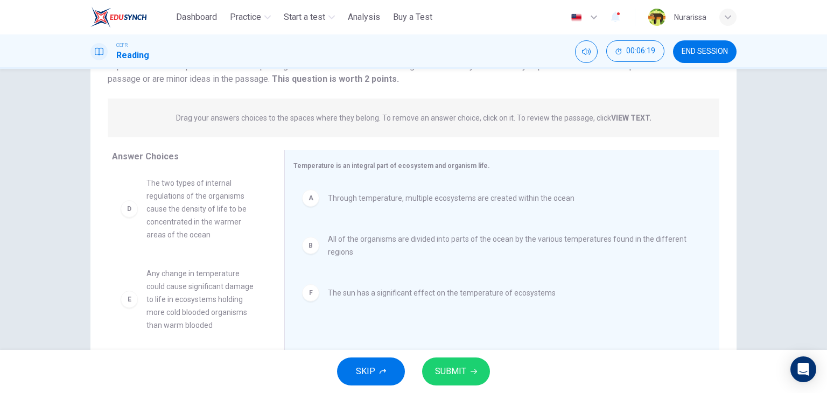
scroll to position [71, 0]
click at [441, 370] on span "SUBMIT" at bounding box center [450, 371] width 31 height 15
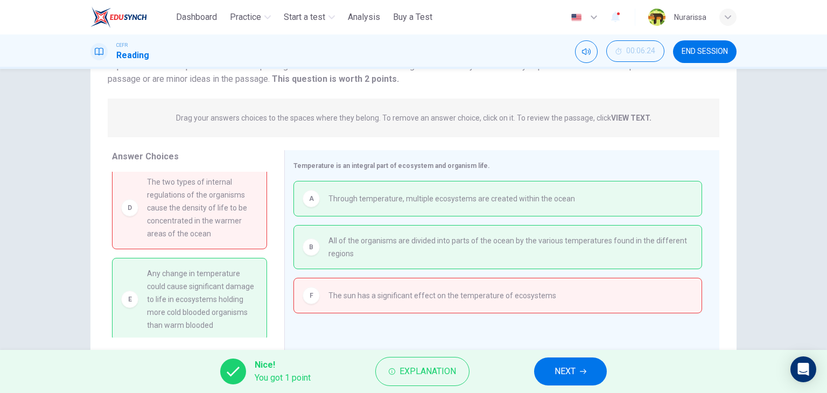
scroll to position [73, 0]
click at [446, 365] on span "Explanation" at bounding box center [428, 371] width 57 height 15
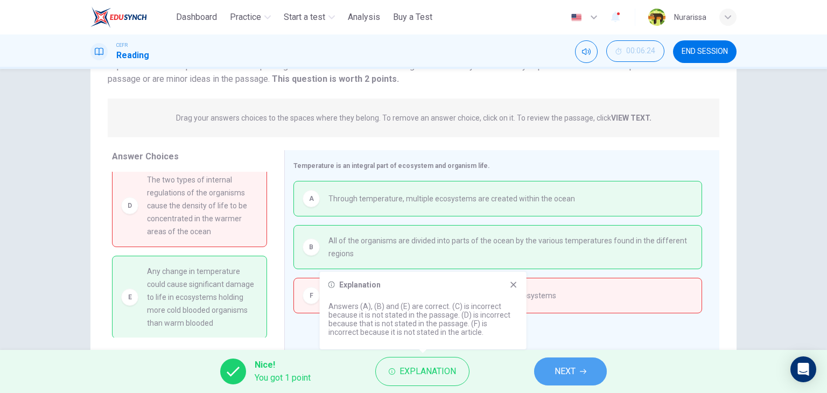
click at [541, 360] on button "NEXT" at bounding box center [570, 372] width 73 height 28
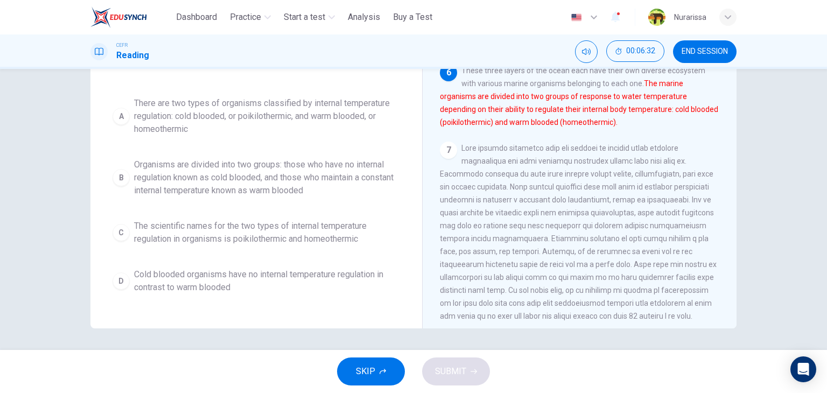
scroll to position [402, 0]
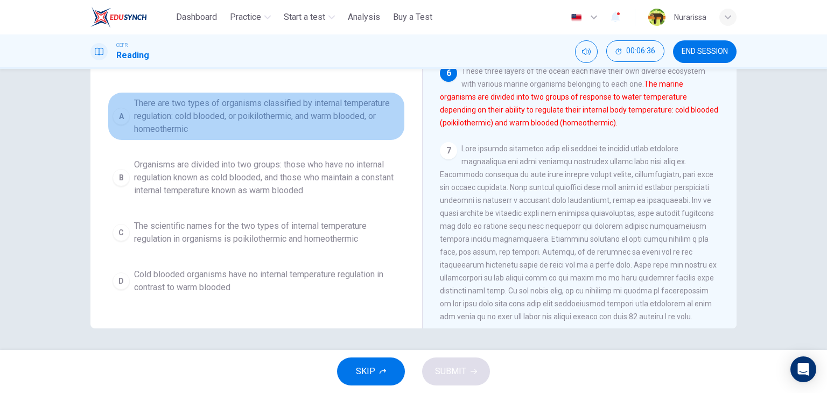
click at [262, 136] on span "There are two types of organisms classified by internal temperature regulation:…" at bounding box center [267, 116] width 266 height 39
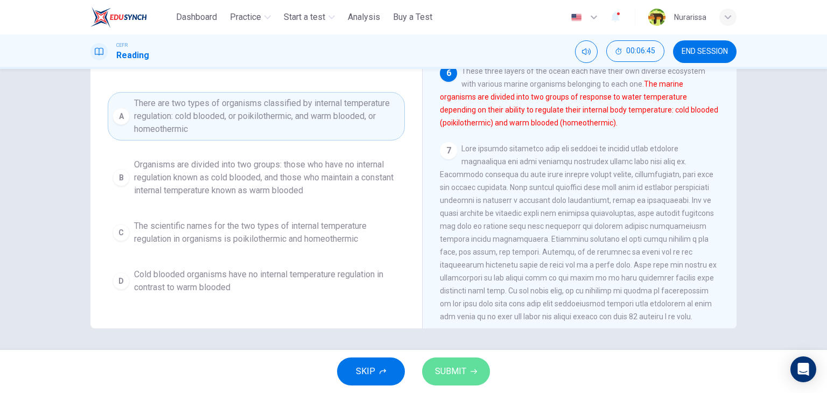
click at [473, 366] on button "SUBMIT" at bounding box center [456, 372] width 68 height 28
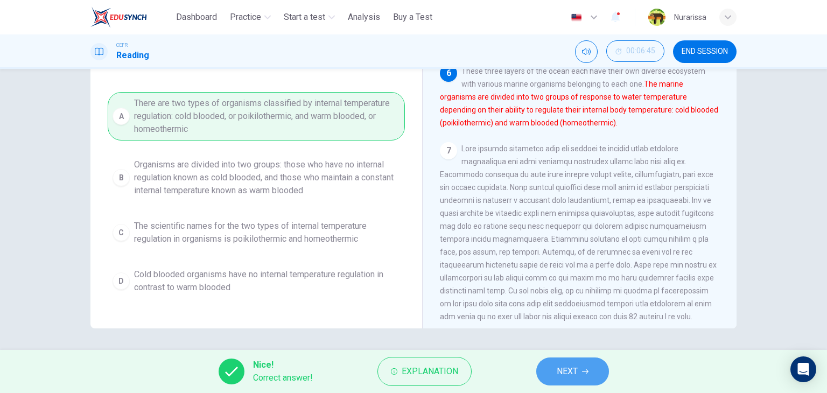
click at [563, 361] on button "NEXT" at bounding box center [572, 372] width 73 height 28
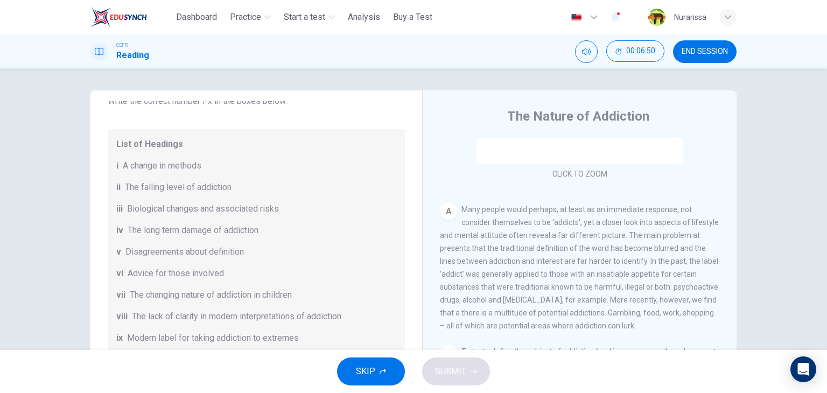
scroll to position [233, 0]
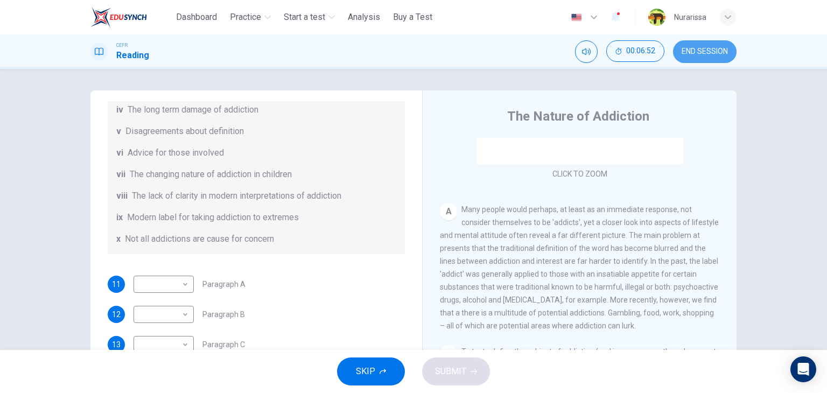
click at [678, 54] on button "END SESSION" at bounding box center [705, 51] width 64 height 23
